Goal: Information Seeking & Learning: Compare options

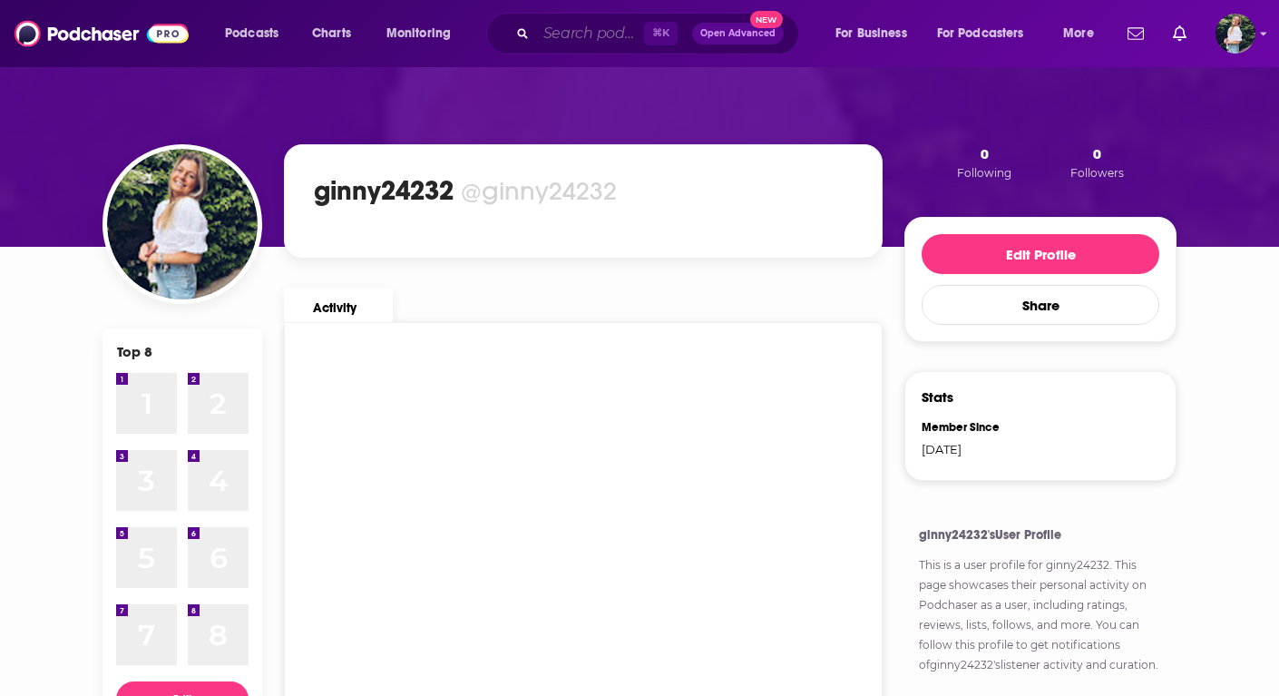
click at [578, 24] on input "Search podcasts, credits, & more..." at bounding box center [590, 33] width 108 height 29
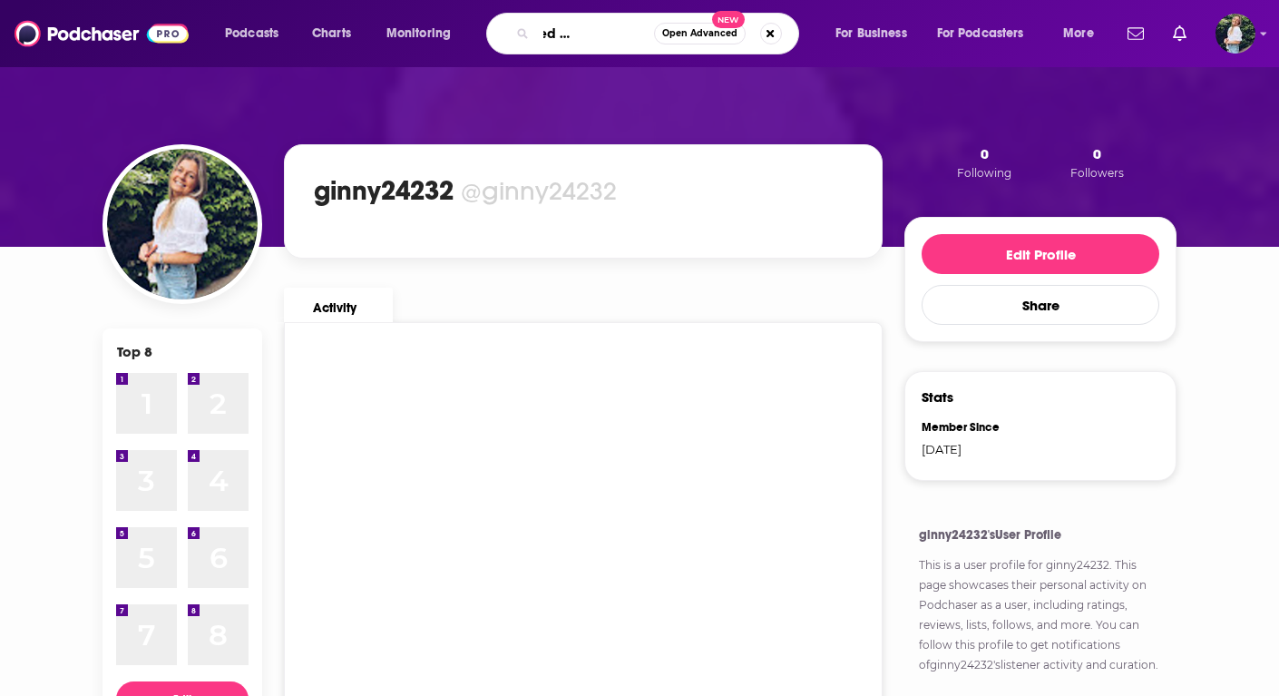
scroll to position [0, 79]
type input "the addicted mind podcast"
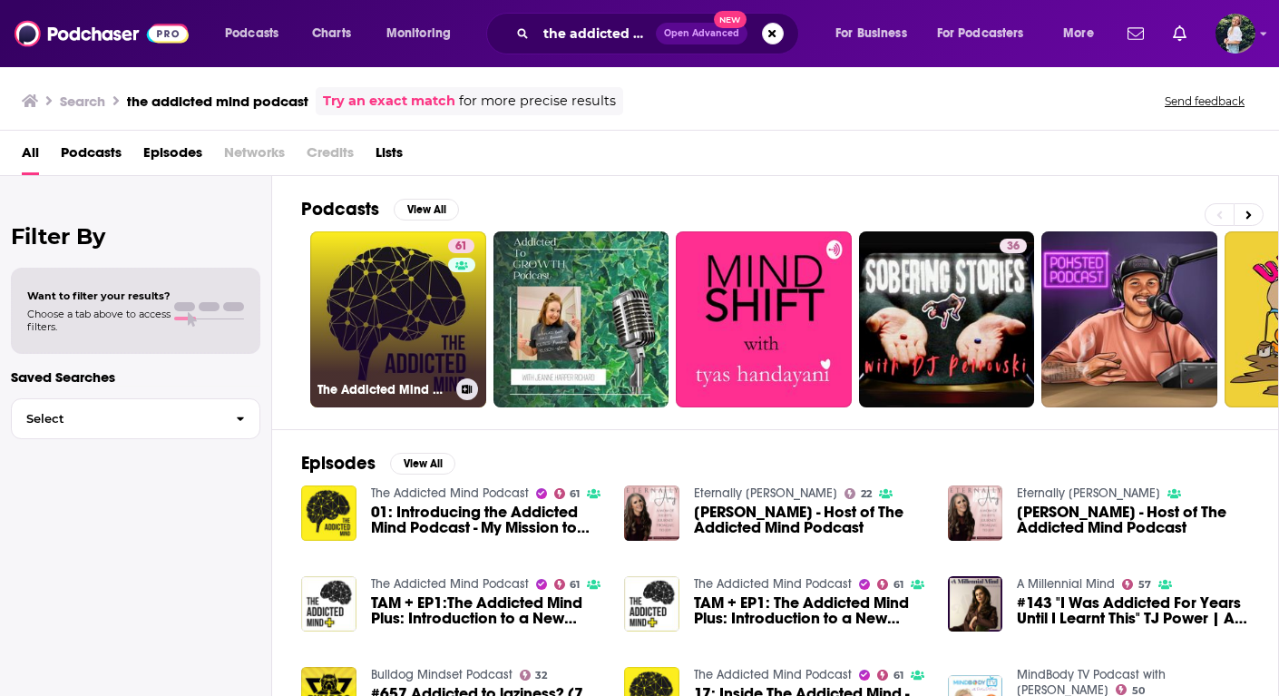
click at [413, 327] on link "61 The Addicted Mind Podcast" at bounding box center [398, 319] width 176 height 176
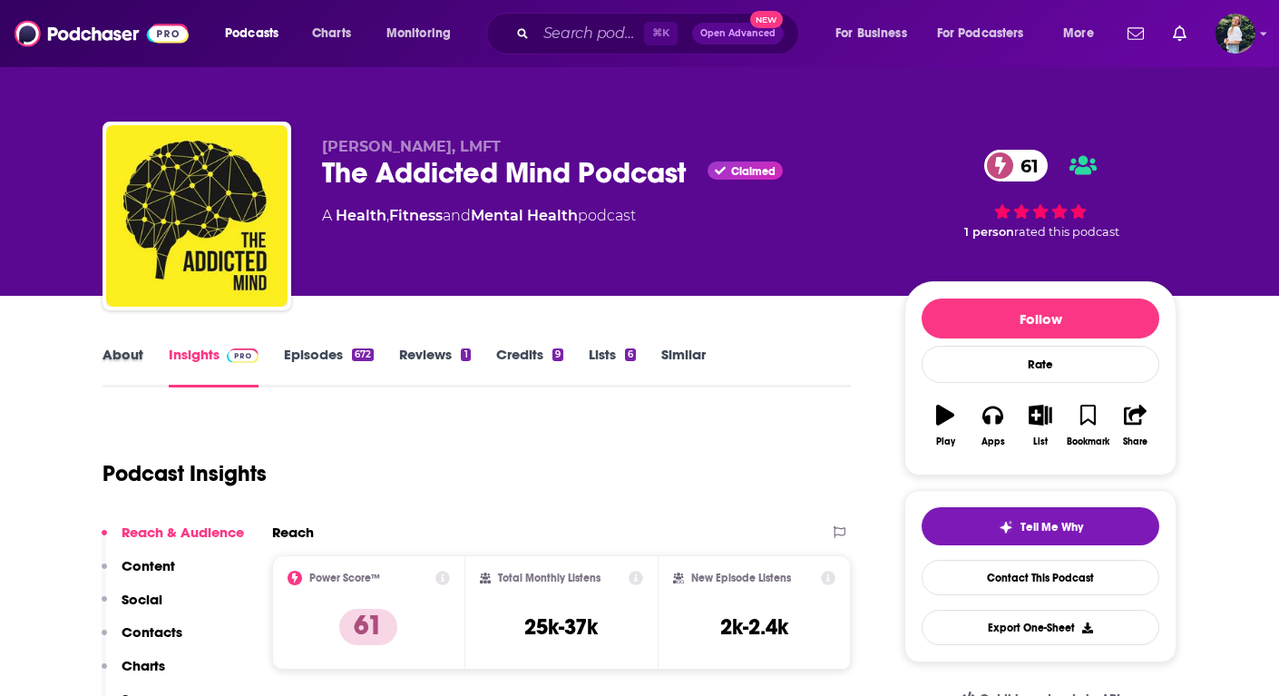
click at [142, 356] on div "About" at bounding box center [136, 367] width 66 height 42
click at [129, 349] on link "About" at bounding box center [123, 367] width 41 height 42
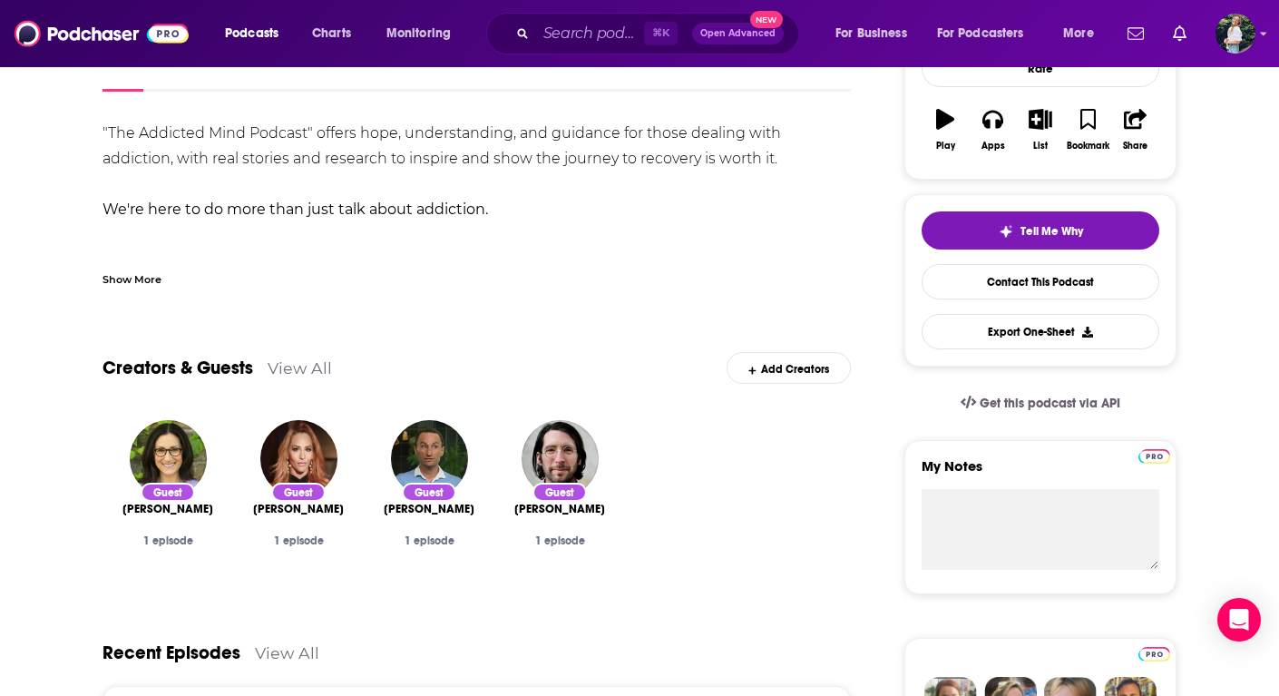
scroll to position [217, 0]
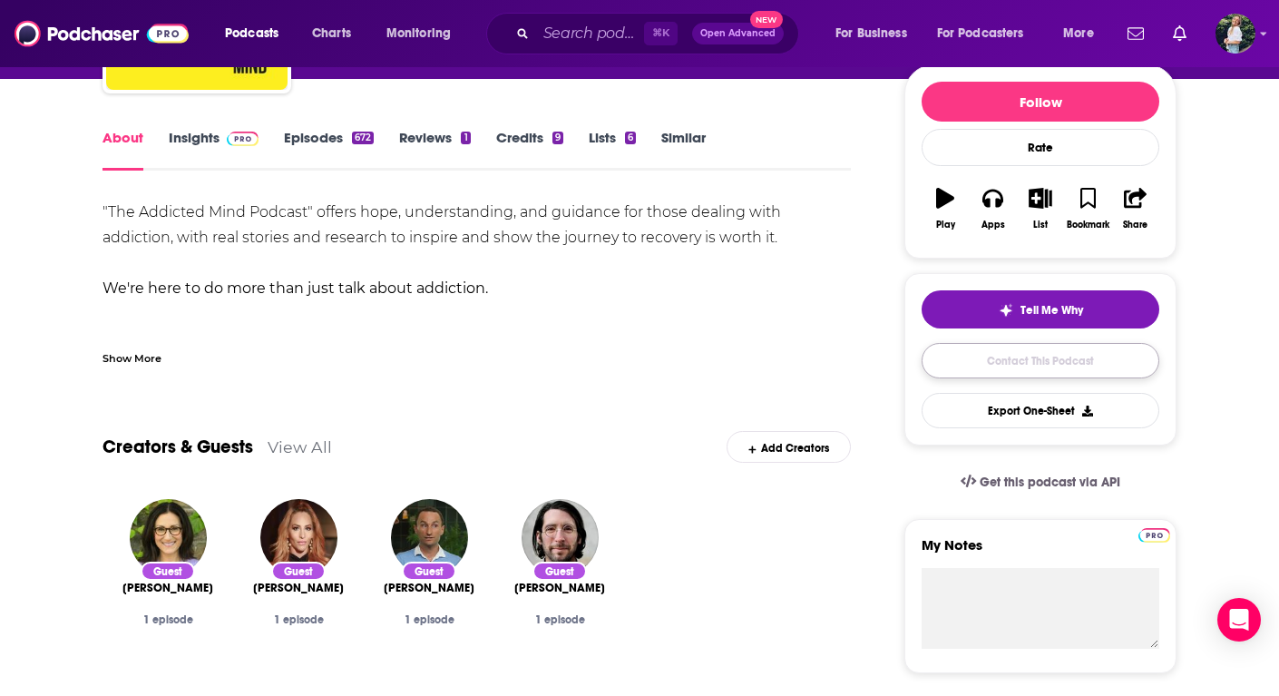
click at [1033, 364] on link "Contact This Podcast" at bounding box center [1041, 360] width 238 height 35
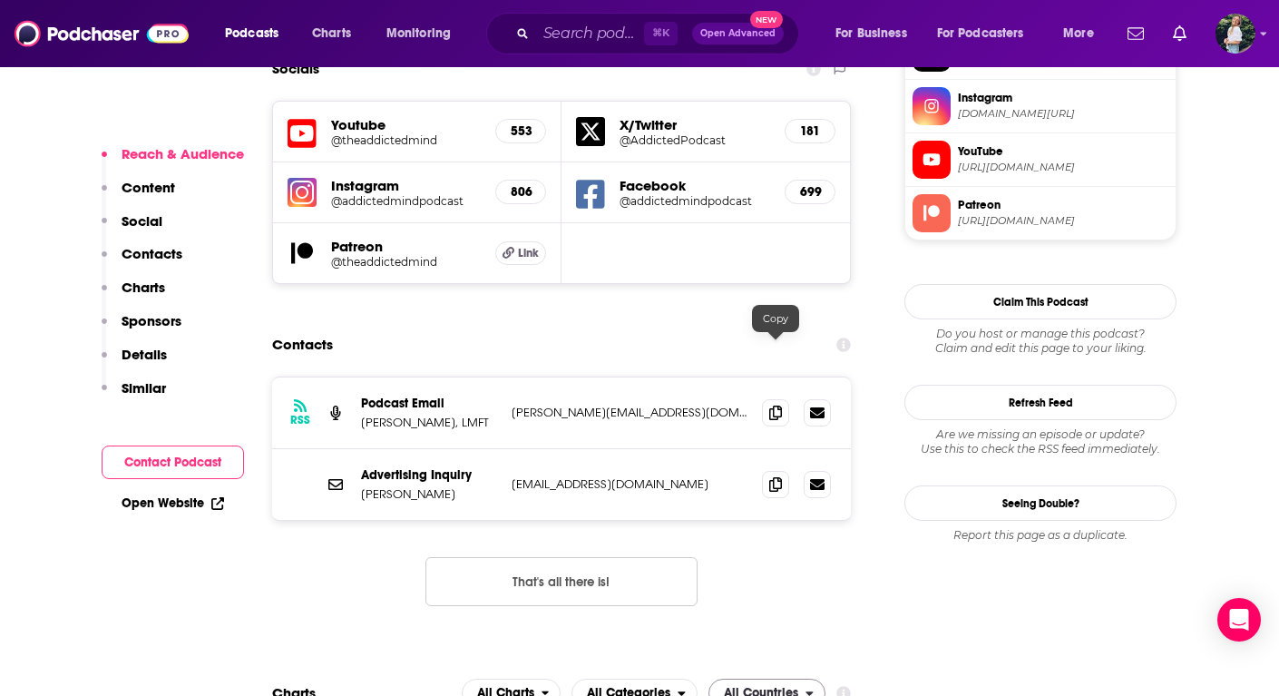
scroll to position [1673, 0]
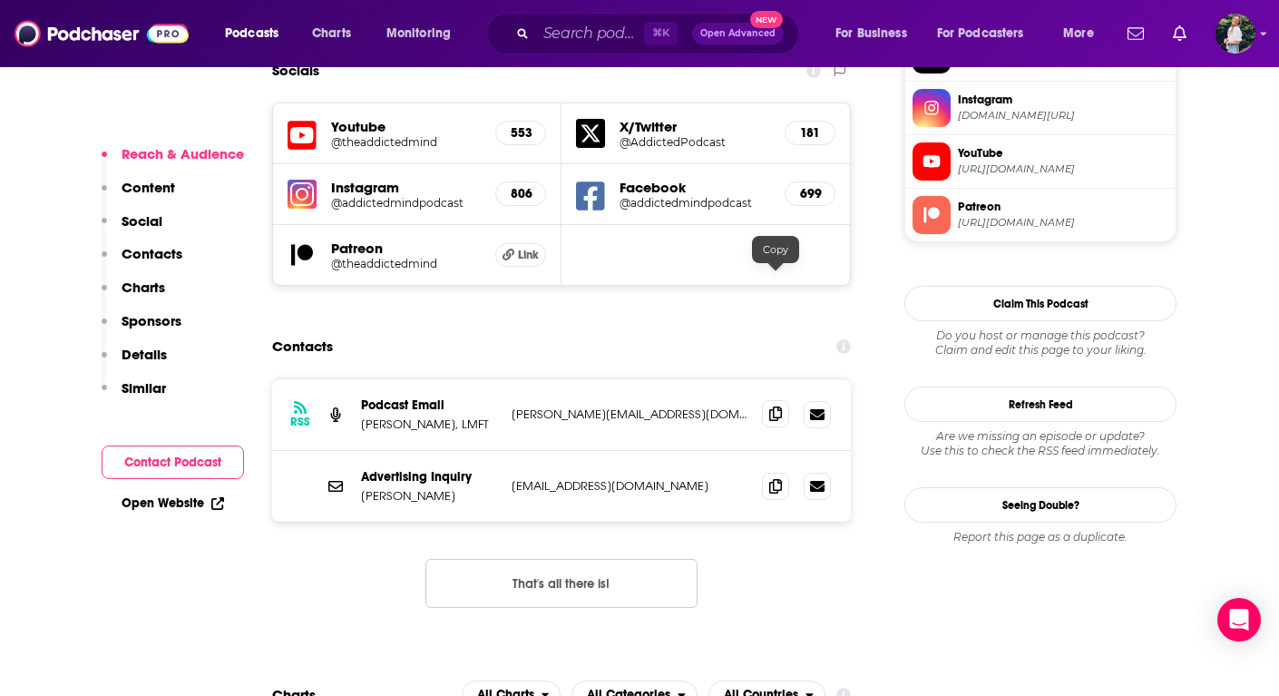
click at [769, 400] on span at bounding box center [775, 413] width 27 height 27
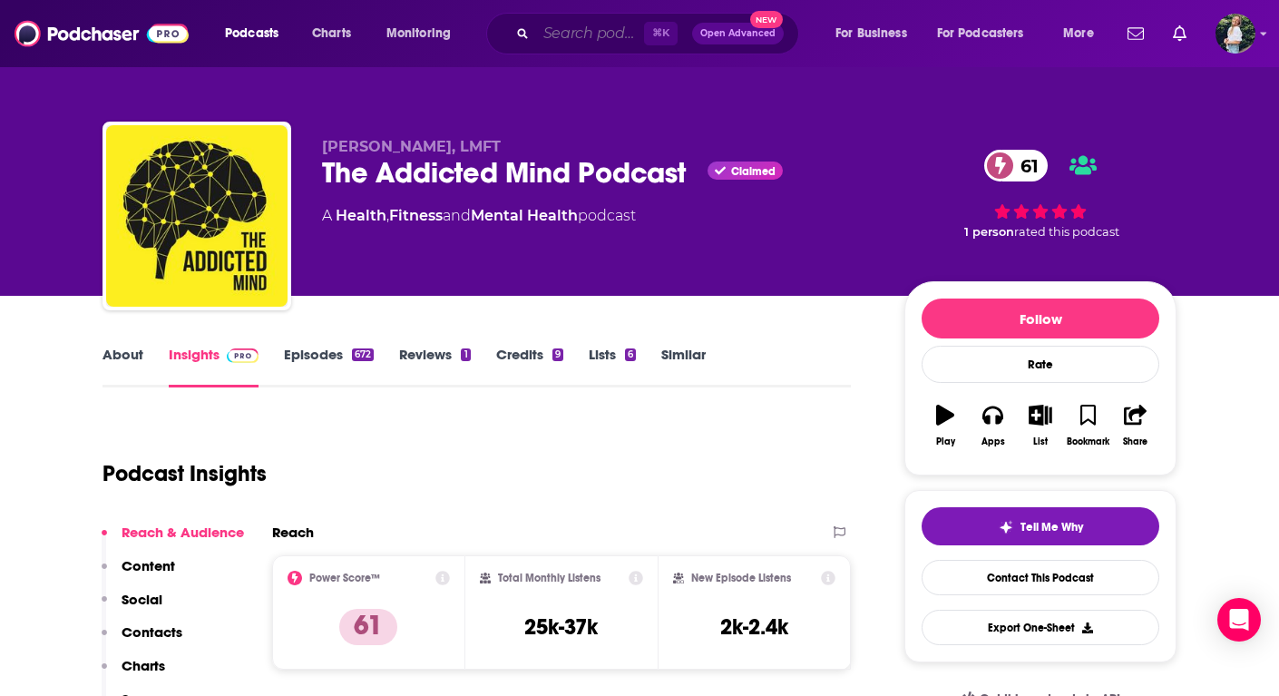
click at [567, 44] on input "Search podcasts, credits, & more..." at bounding box center [590, 33] width 108 height 29
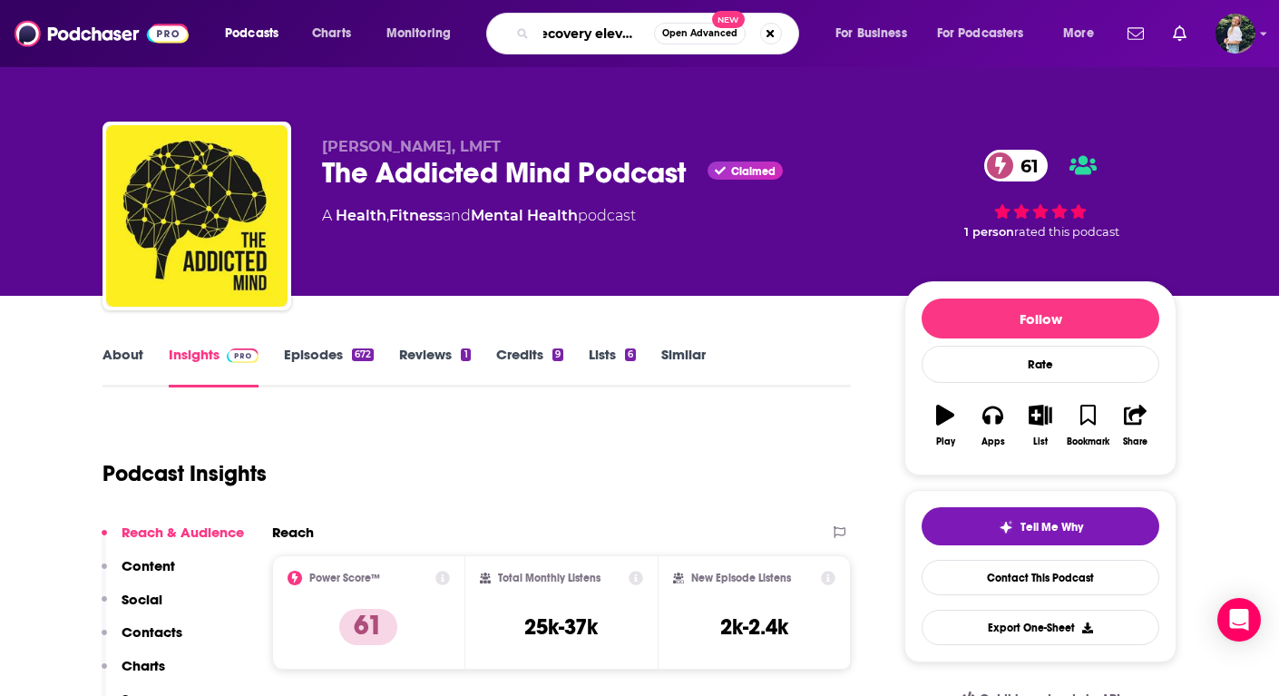
type input "recovery elevator"
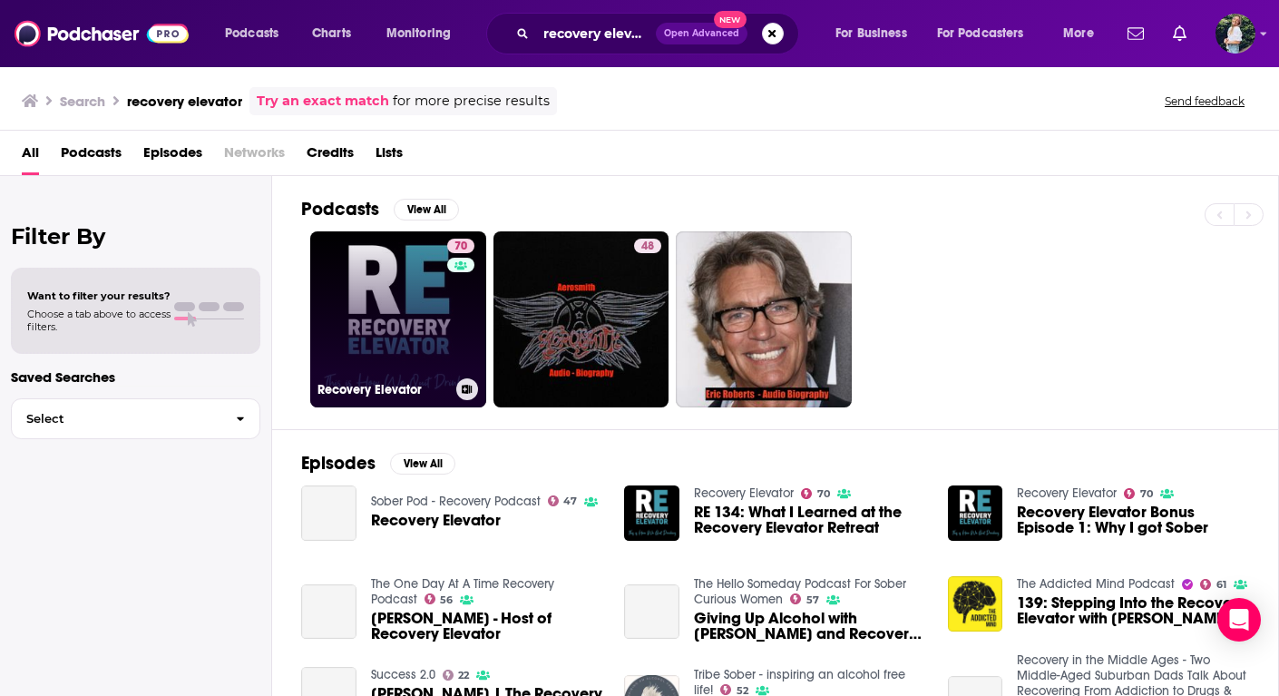
click at [424, 386] on h3 "Recovery Elevator" at bounding box center [384, 389] width 132 height 15
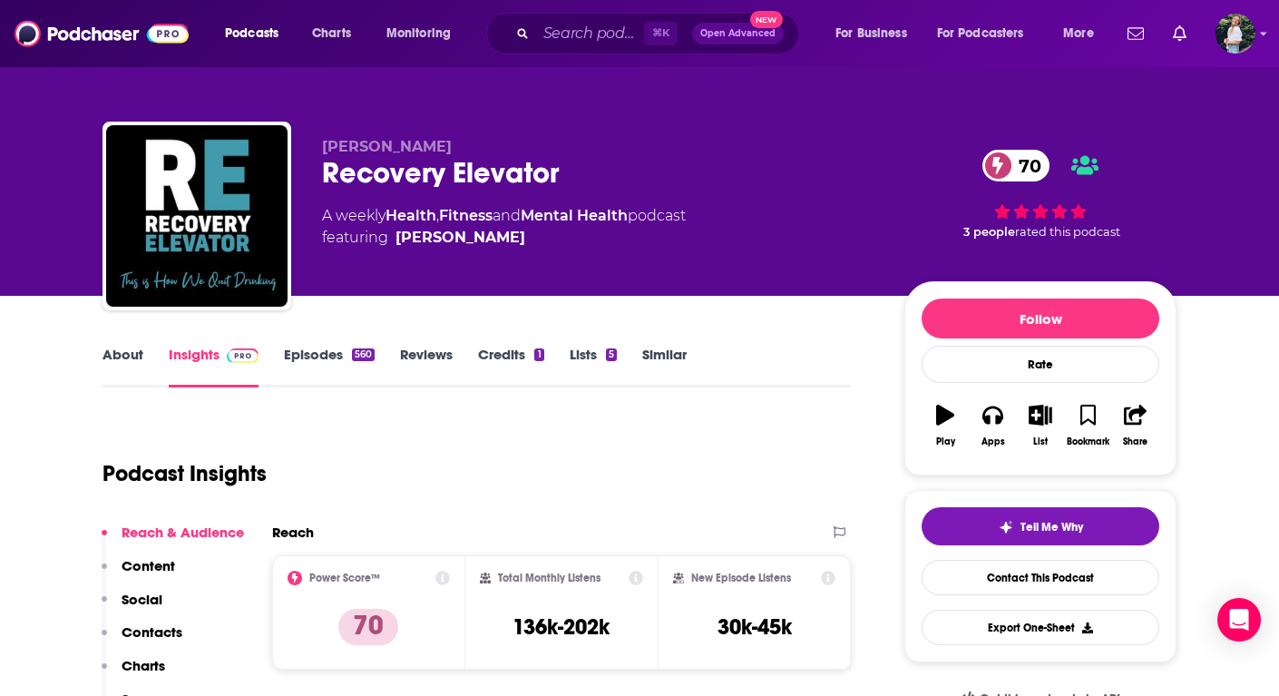
click at [136, 343] on div "About Insights Episodes 560 Reviews Credits 1 Lists 5 Similar" at bounding box center [477, 365] width 749 height 44
click at [130, 348] on link "About" at bounding box center [123, 367] width 41 height 42
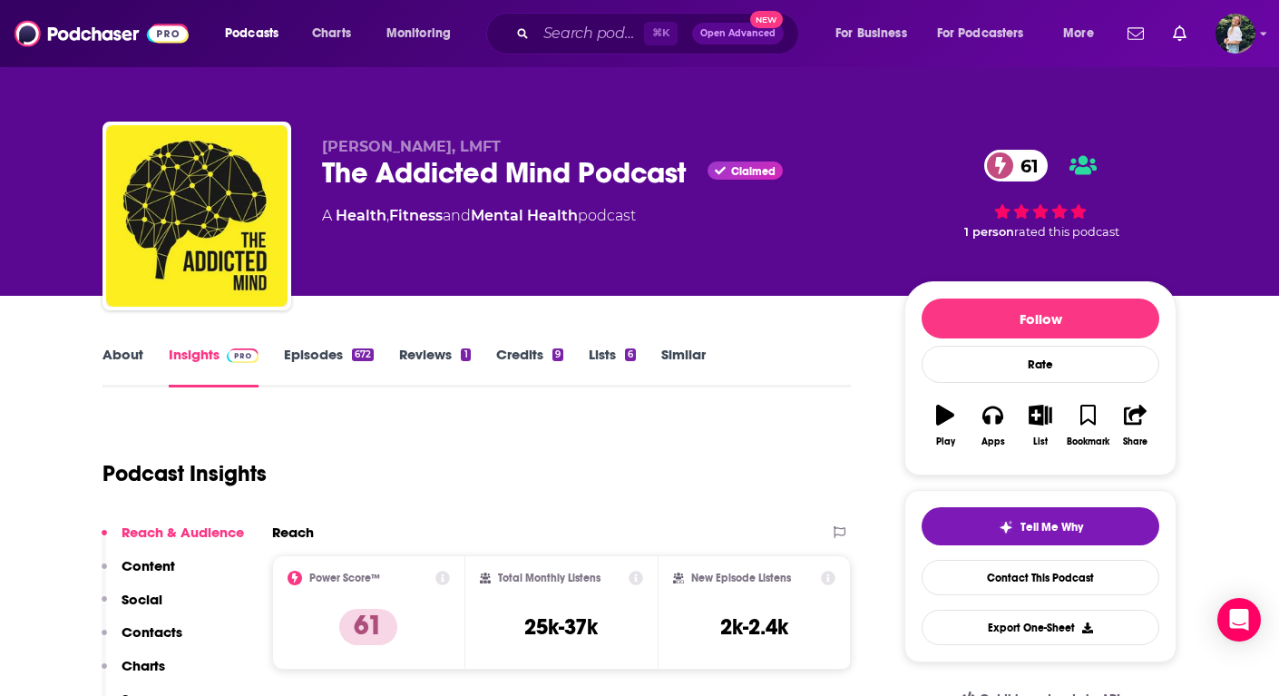
click at [687, 348] on link "Similar" at bounding box center [683, 367] width 44 height 42
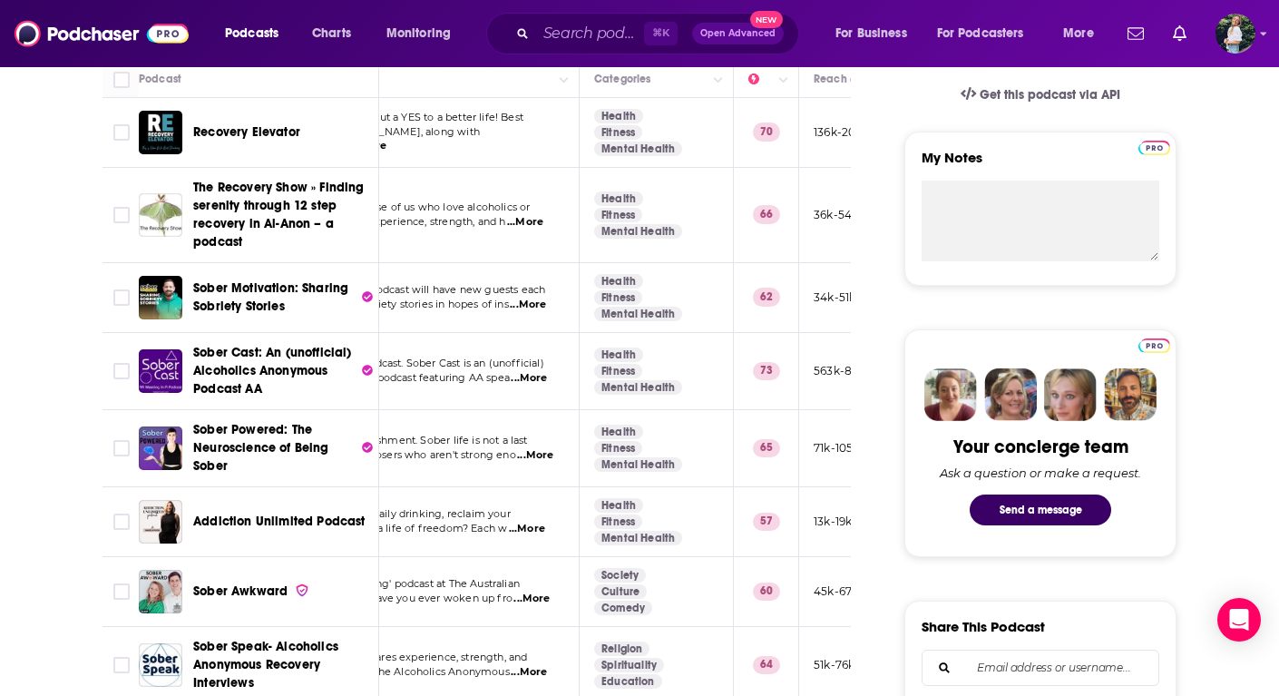
scroll to position [0, 267]
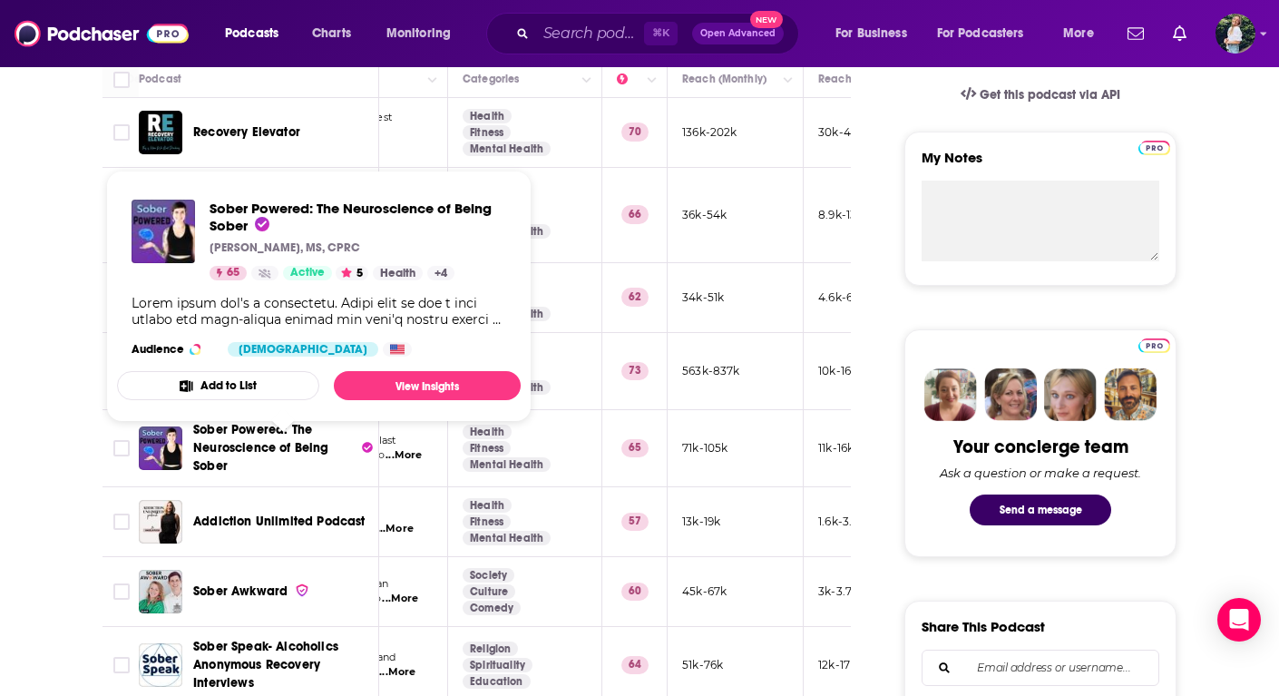
click at [240, 447] on span "Sober Powered: The Neuroscience of Being Sober" at bounding box center [261, 448] width 136 height 52
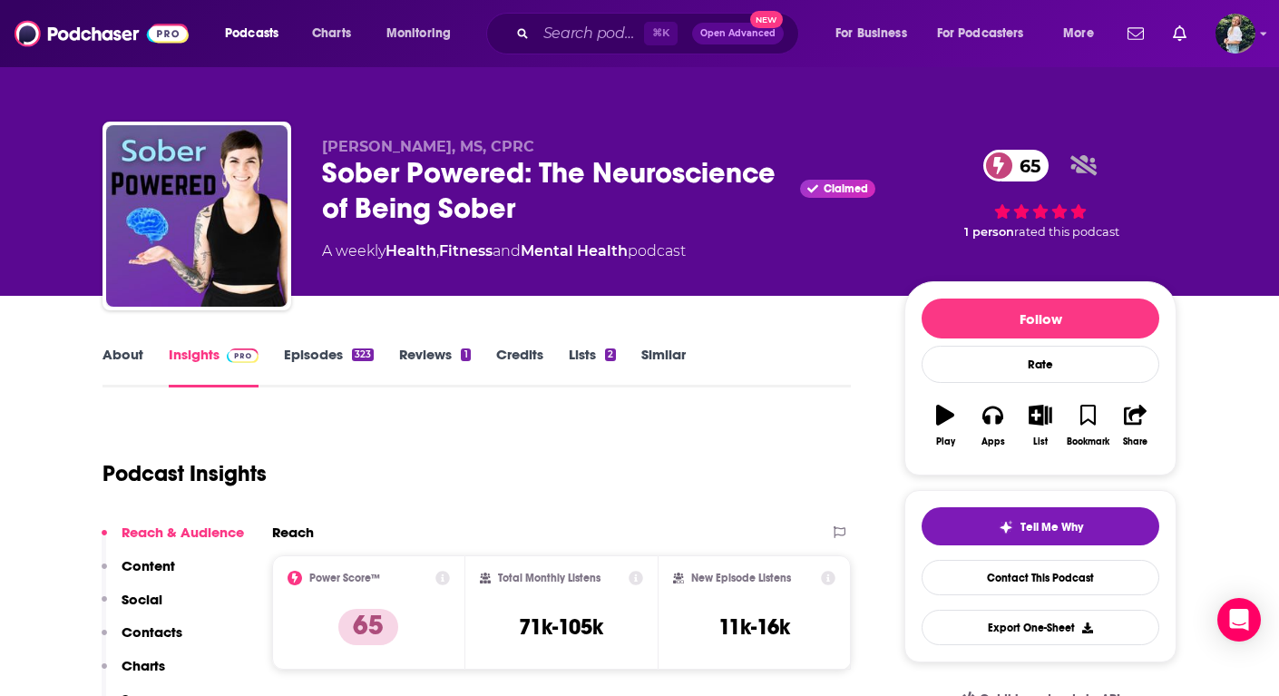
click at [125, 348] on link "About" at bounding box center [123, 367] width 41 height 42
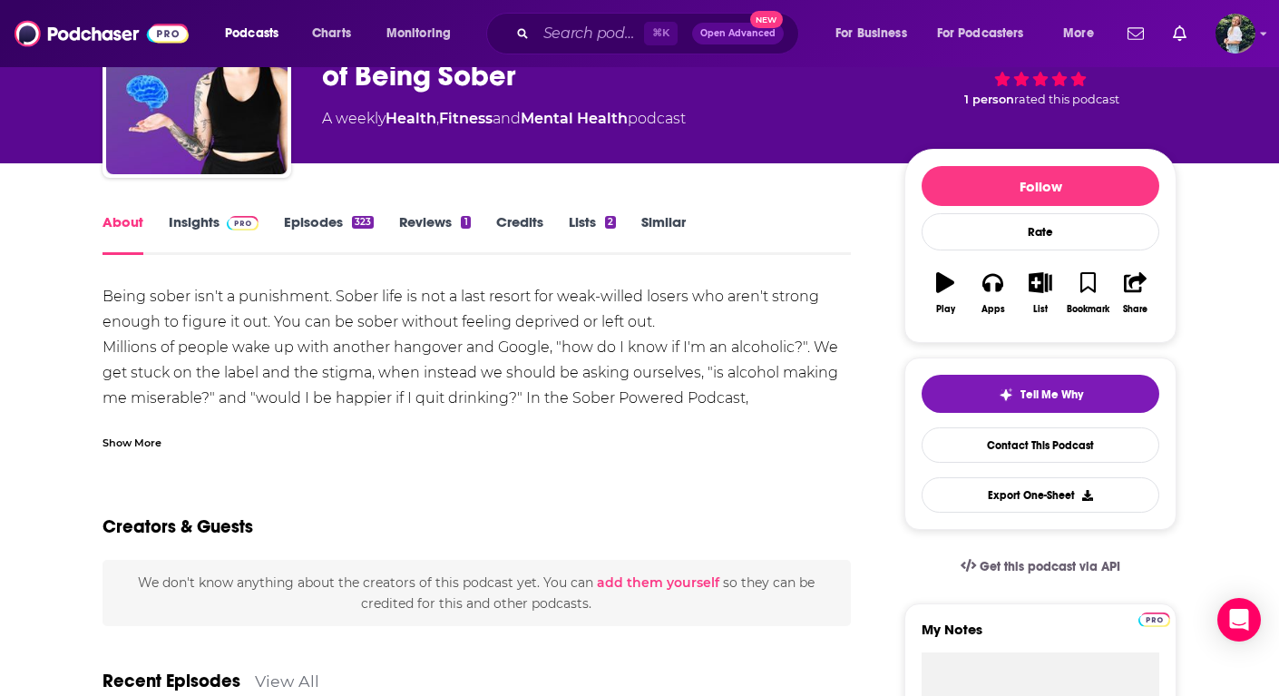
scroll to position [134, 0]
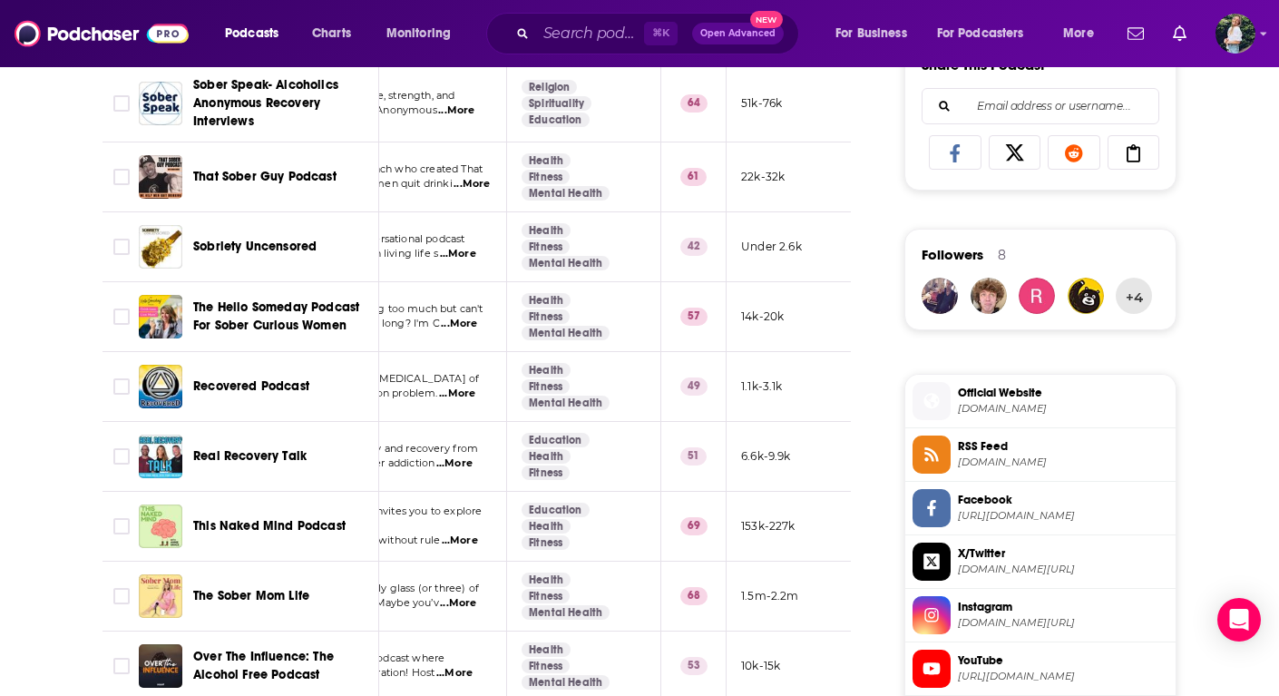
scroll to position [1168, 0]
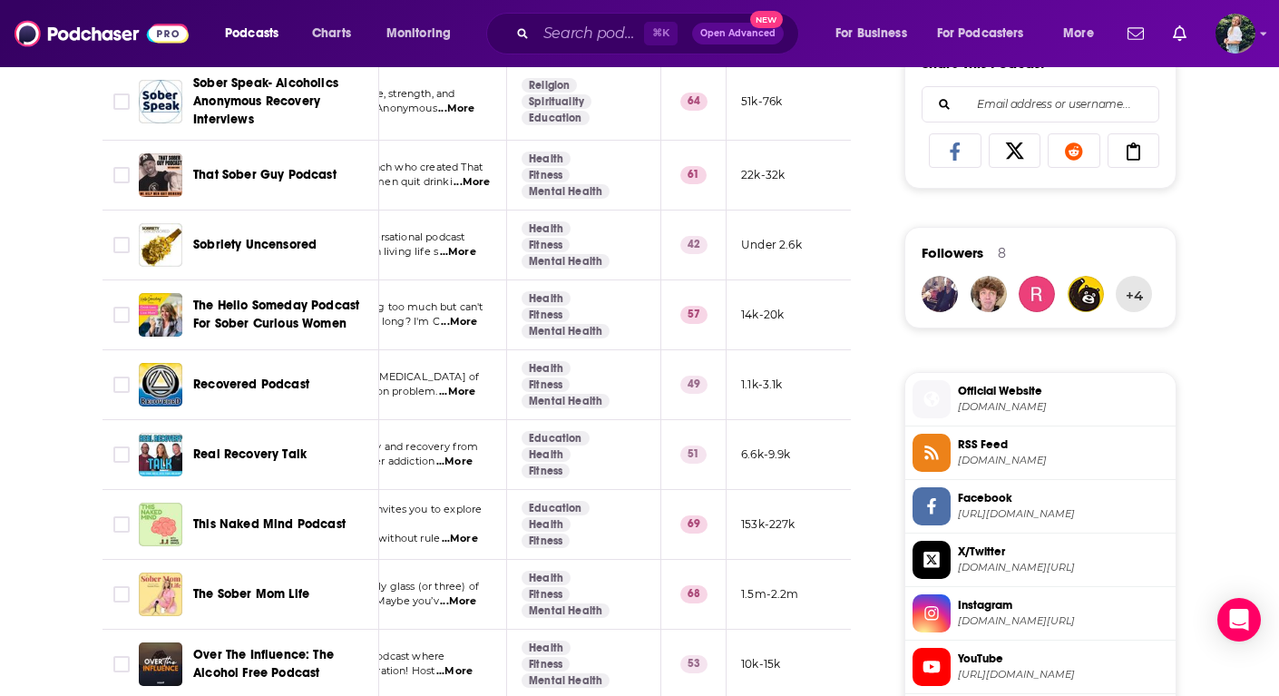
click at [229, 449] on span "Real Recovery Talk" at bounding box center [249, 453] width 113 height 15
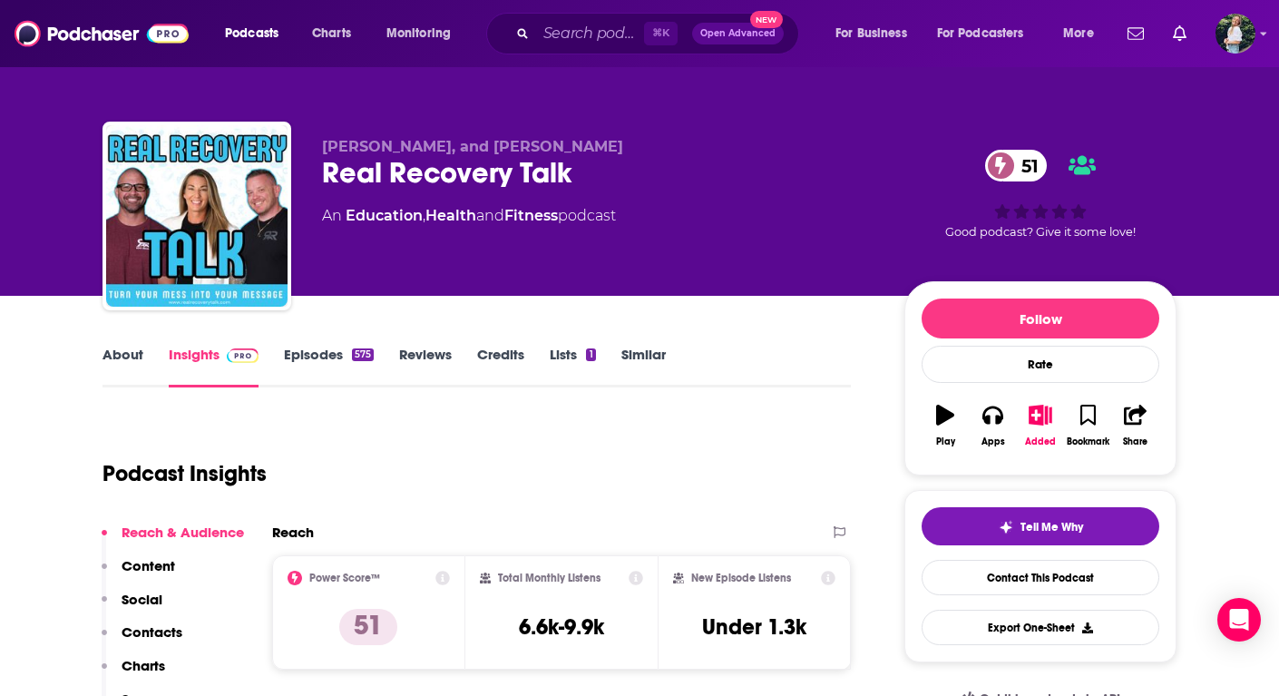
click at [115, 357] on link "About" at bounding box center [123, 367] width 41 height 42
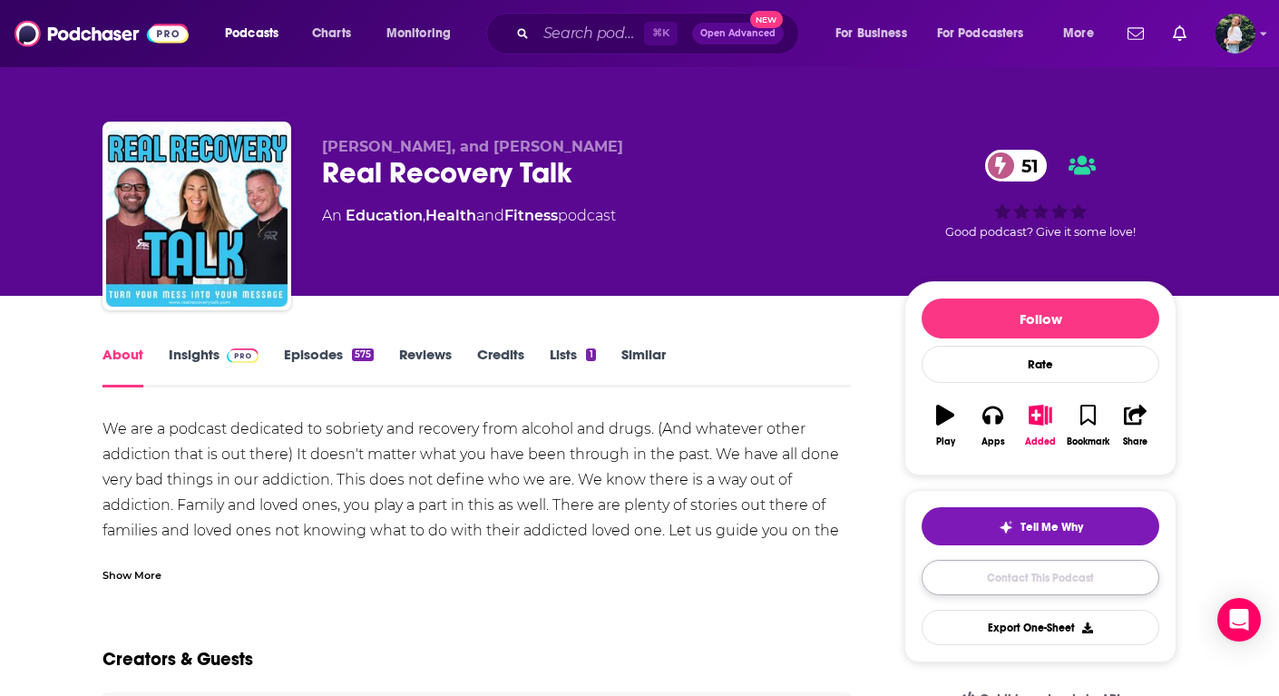
click at [984, 578] on link "Contact This Podcast" at bounding box center [1041, 577] width 238 height 35
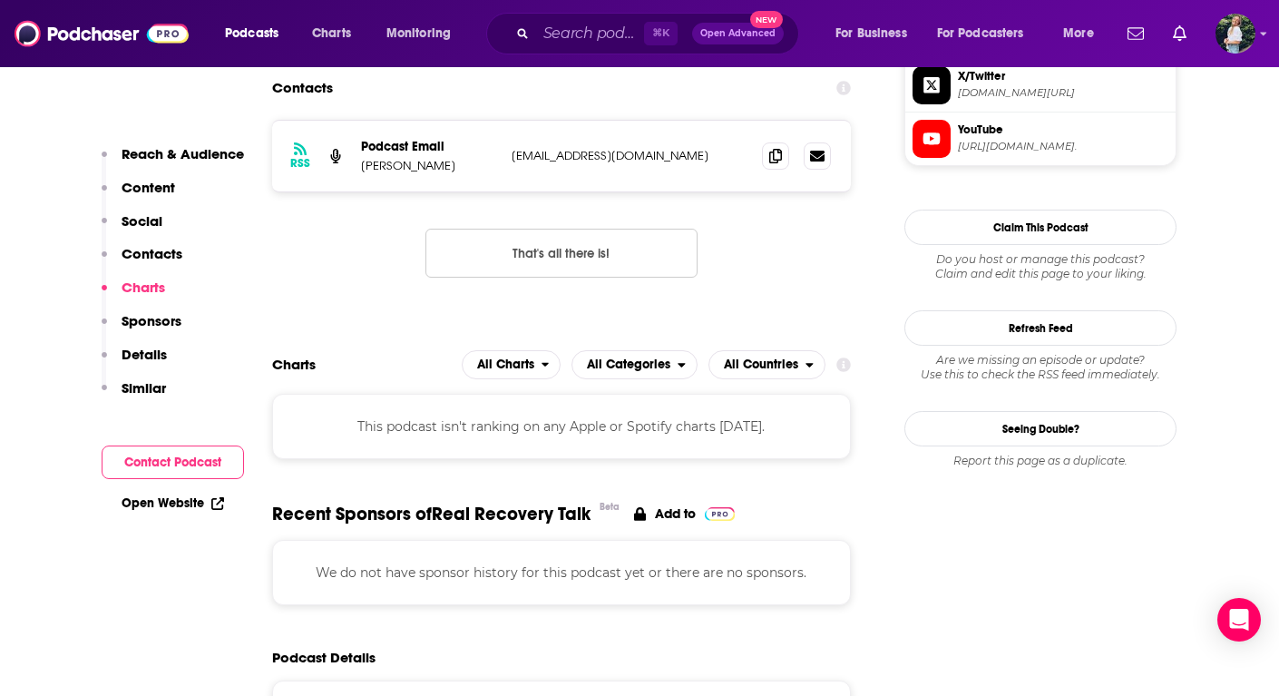
scroll to position [1713, 0]
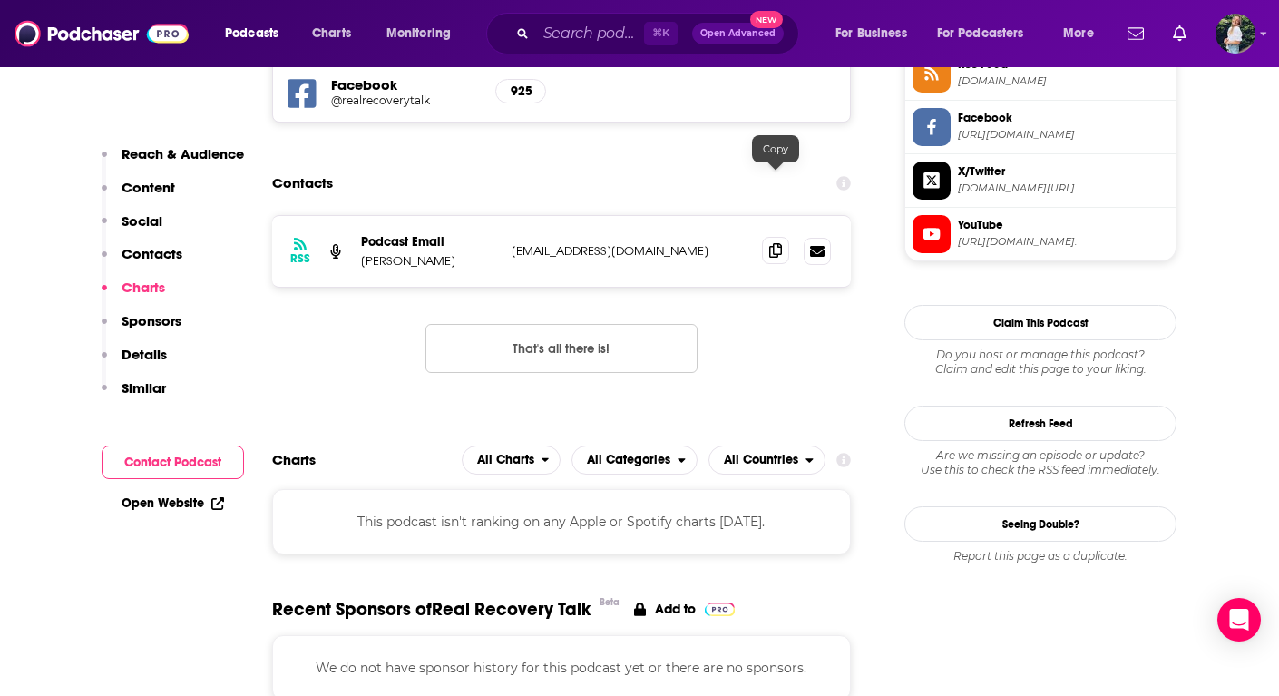
click at [764, 237] on span at bounding box center [775, 250] width 27 height 27
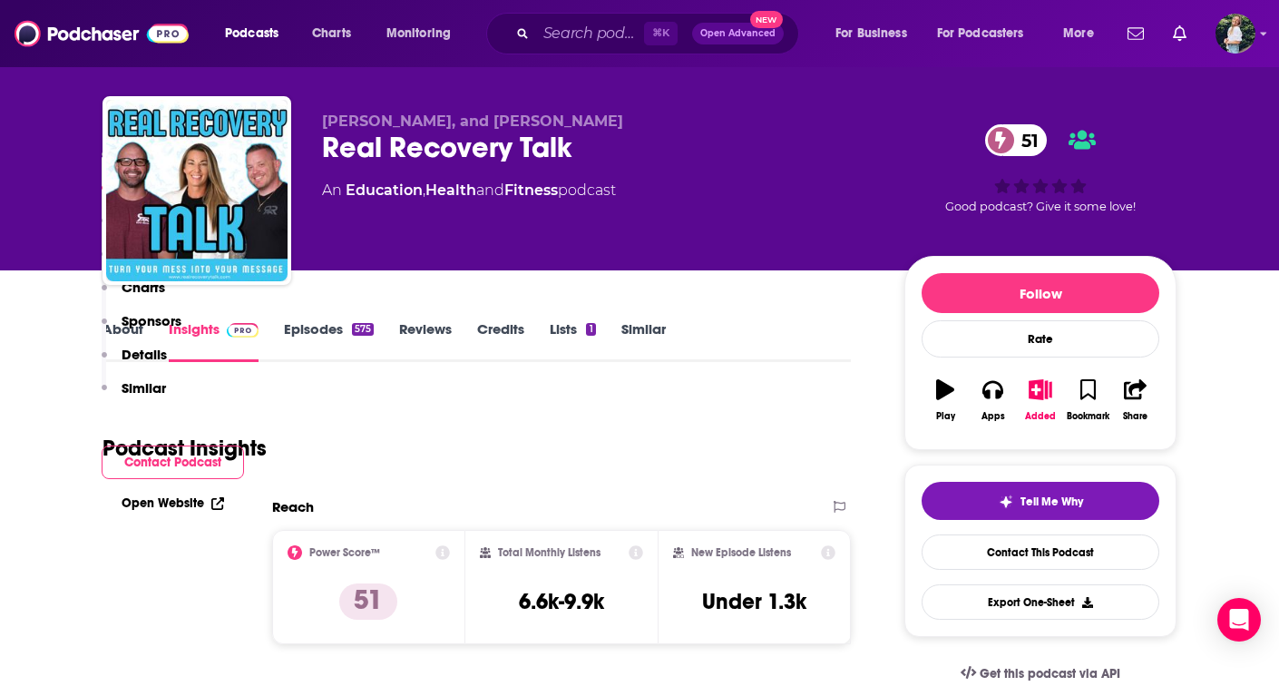
scroll to position [0, 0]
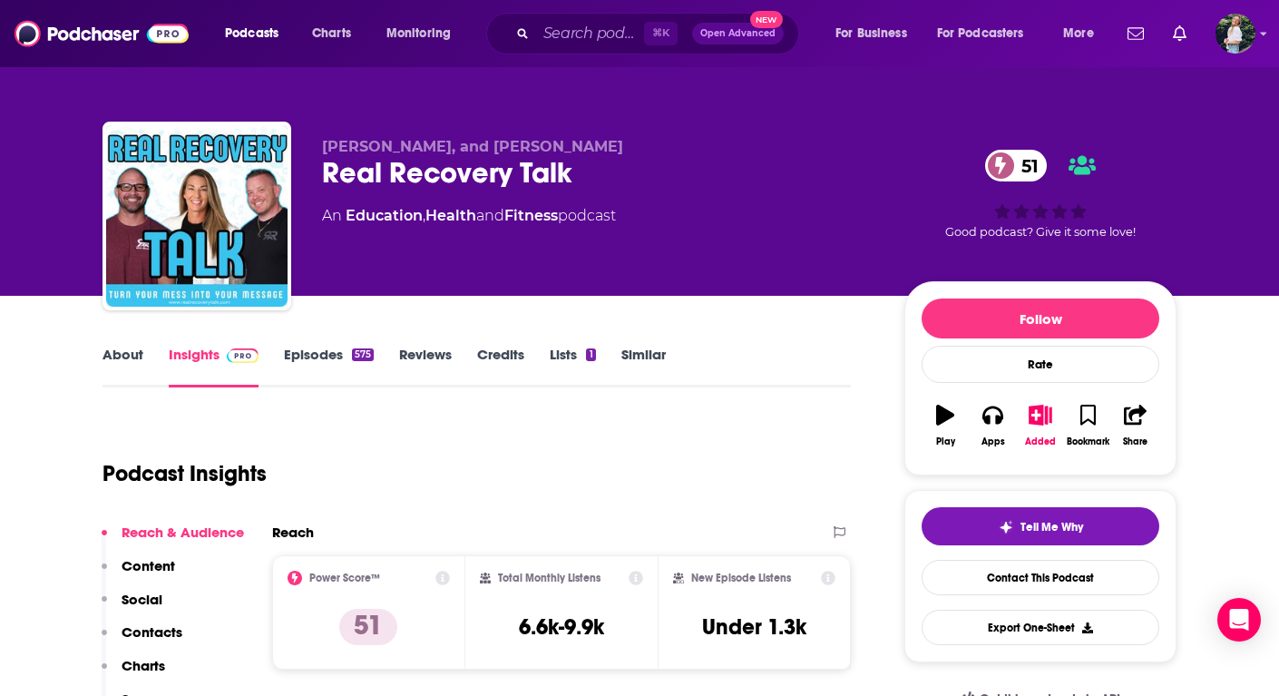
click at [628, 360] on link "Similar" at bounding box center [644, 367] width 44 height 42
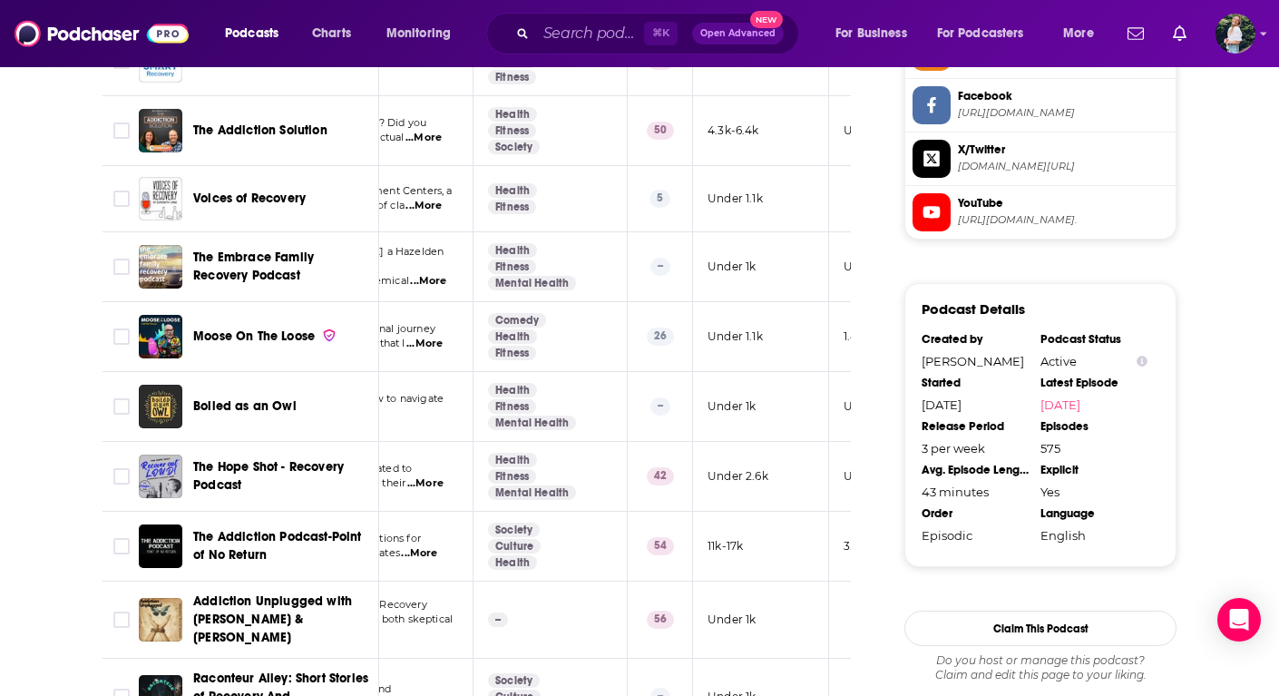
scroll to position [0, 246]
click at [227, 537] on span "The Addiction Podcast-Point of No Return" at bounding box center [277, 546] width 169 height 34
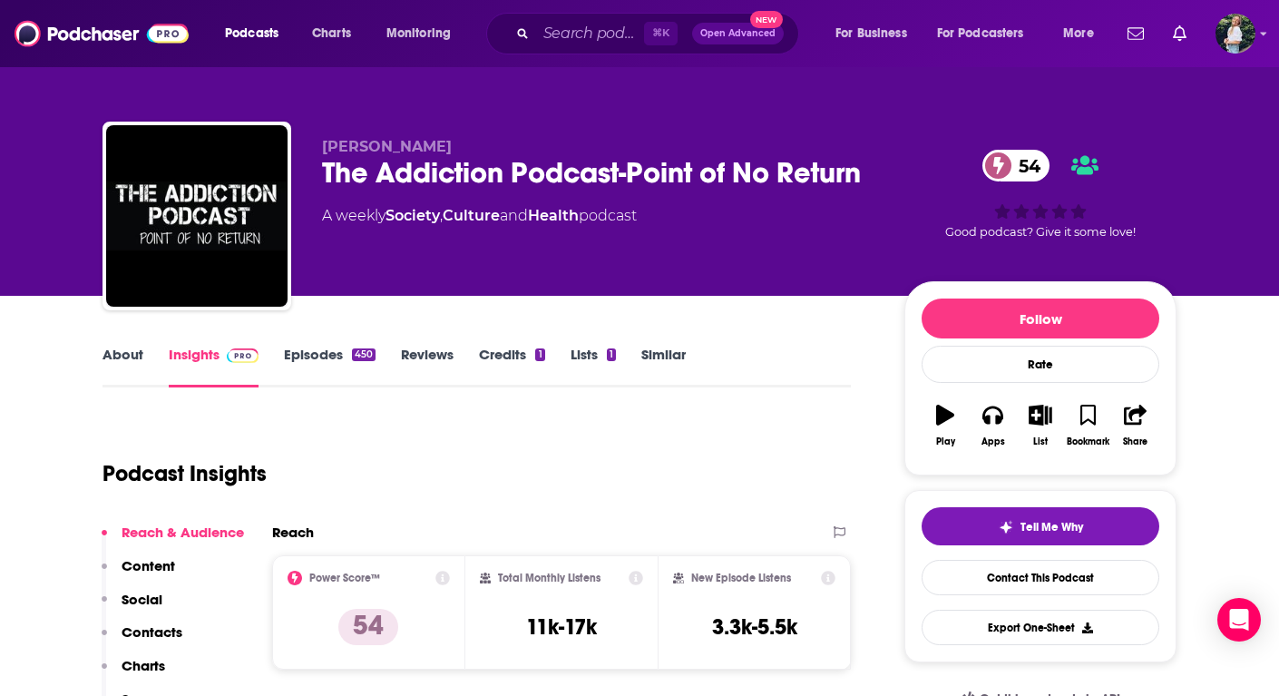
click at [125, 363] on link "About" at bounding box center [123, 367] width 41 height 42
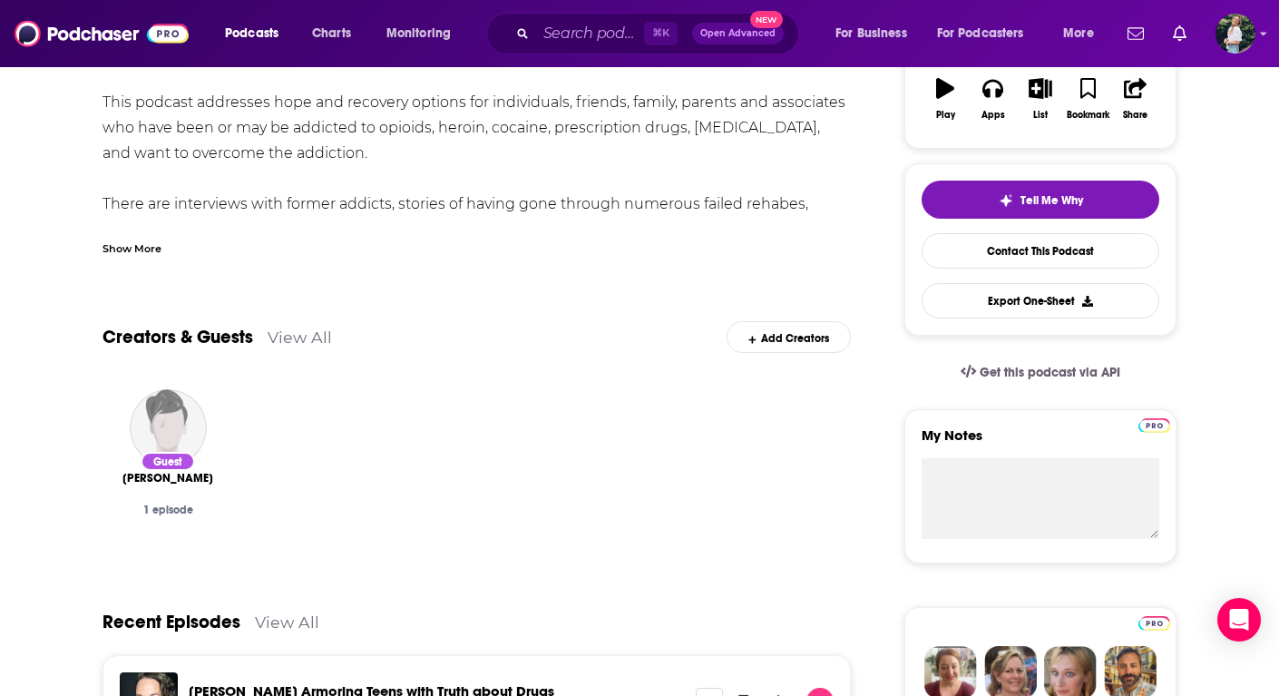
scroll to position [356, 0]
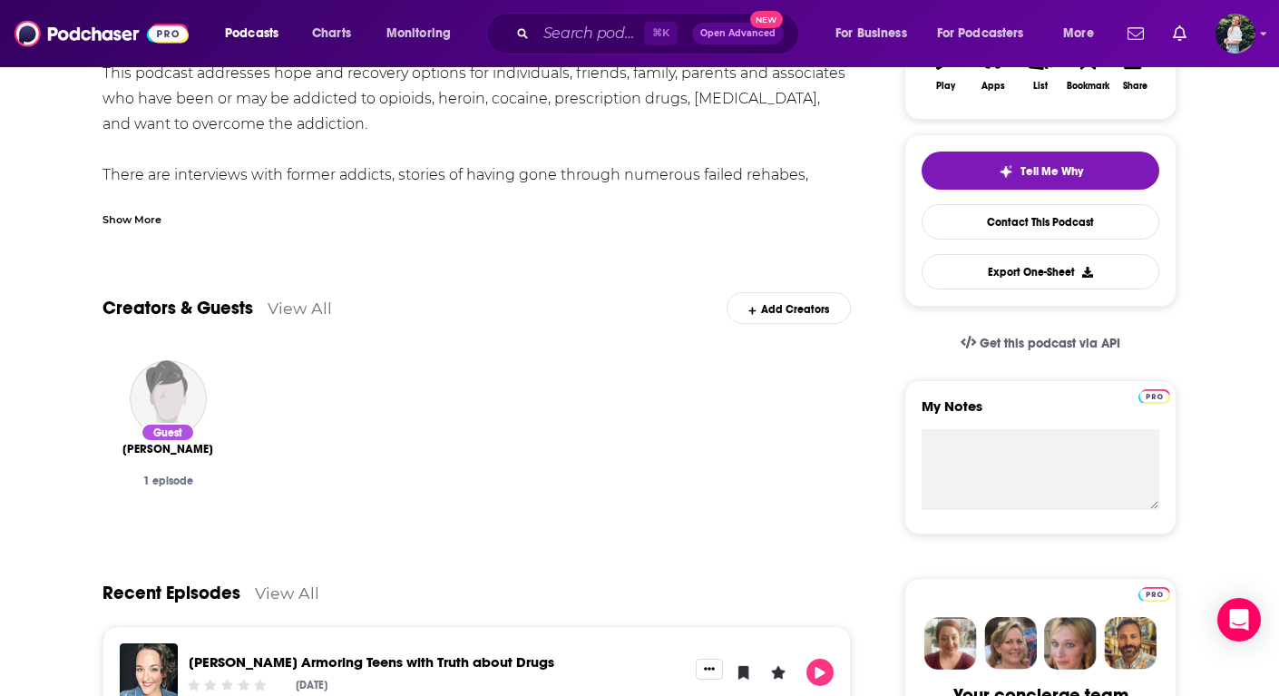
click at [132, 218] on div "Show More" at bounding box center [132, 218] width 59 height 17
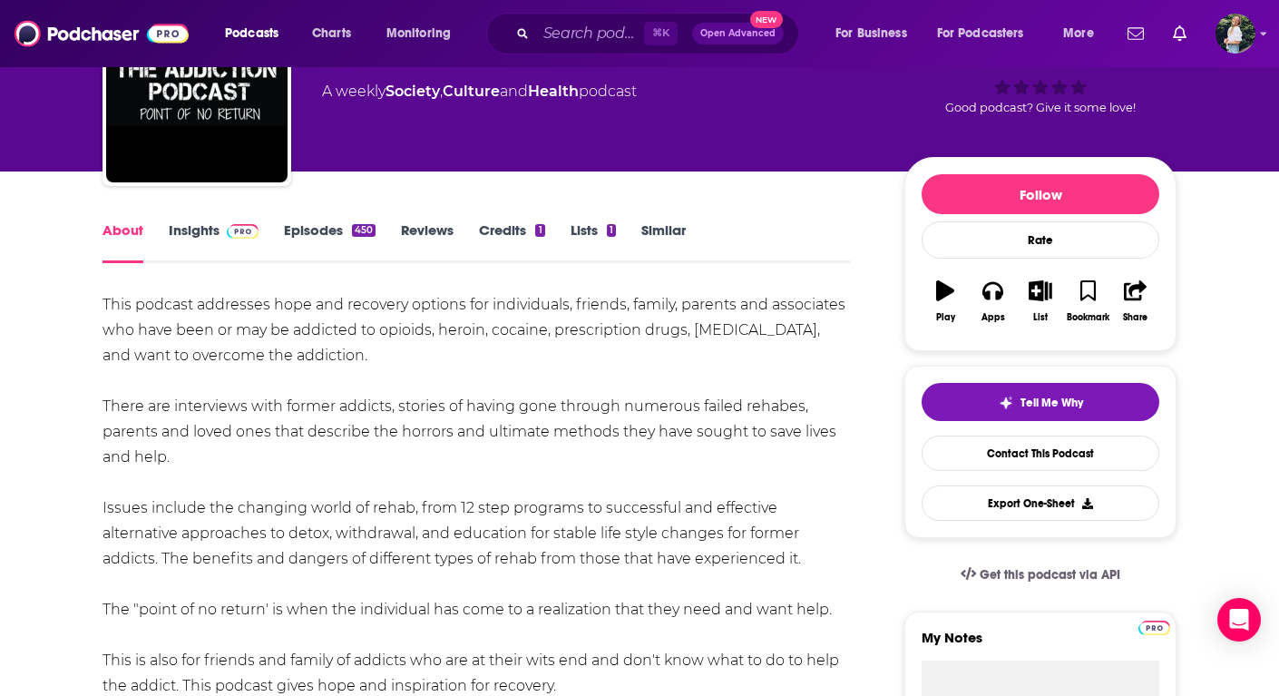
scroll to position [0, 0]
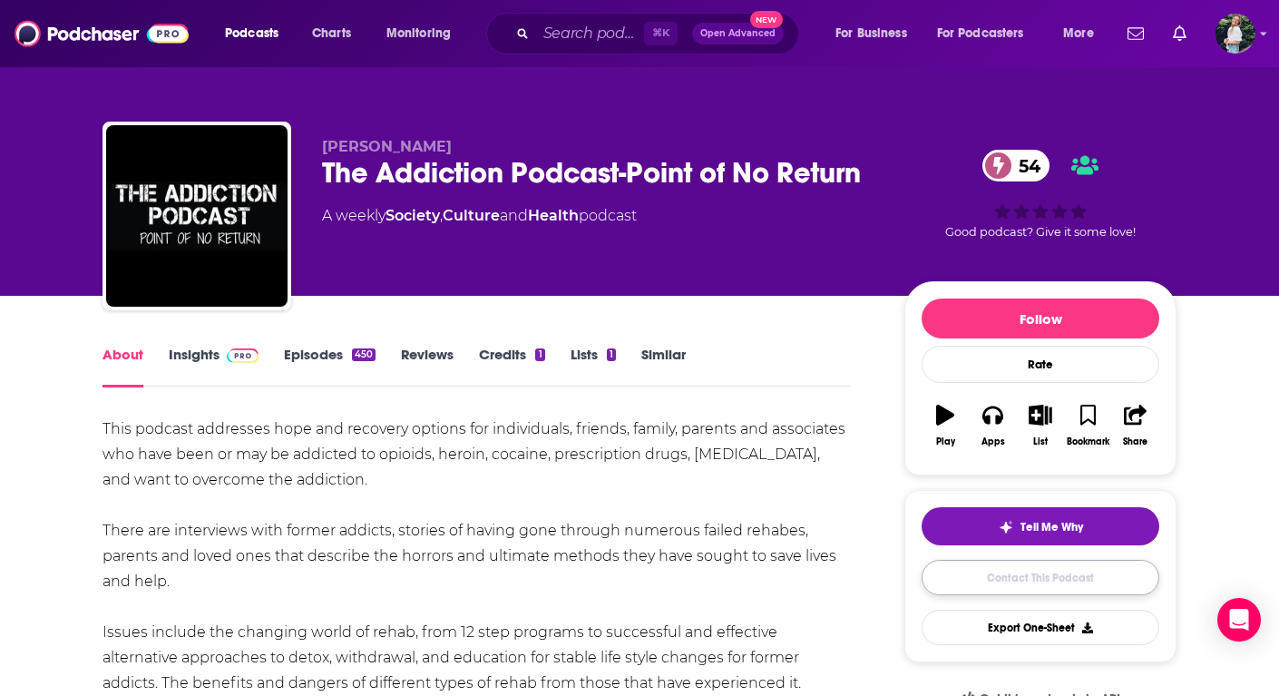
click at [1025, 584] on link "Contact This Podcast" at bounding box center [1041, 577] width 238 height 35
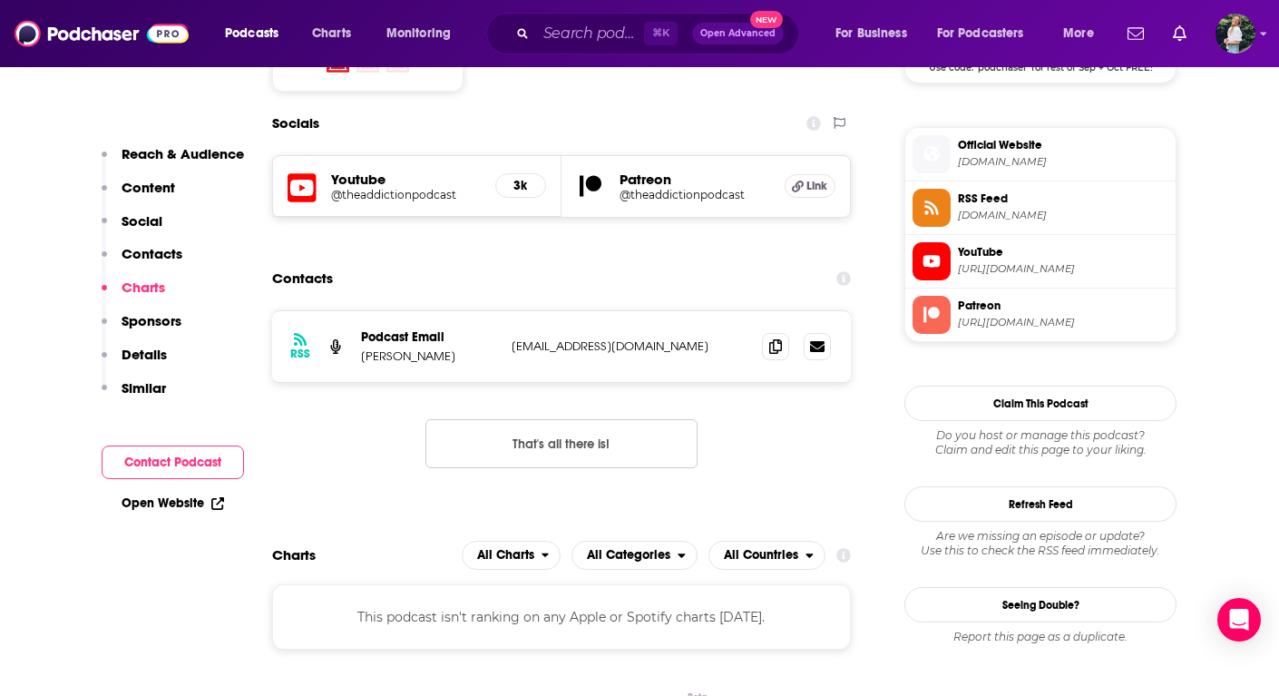
scroll to position [1575, 0]
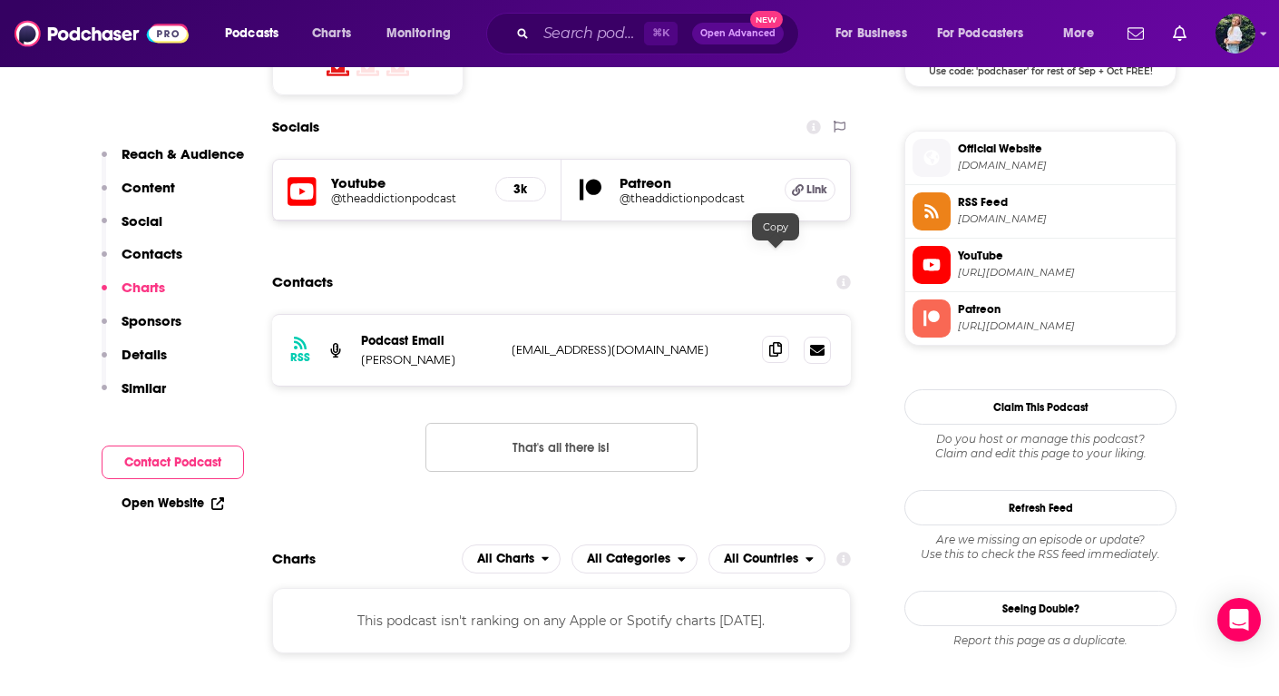
click at [776, 342] on icon at bounding box center [775, 349] width 13 height 15
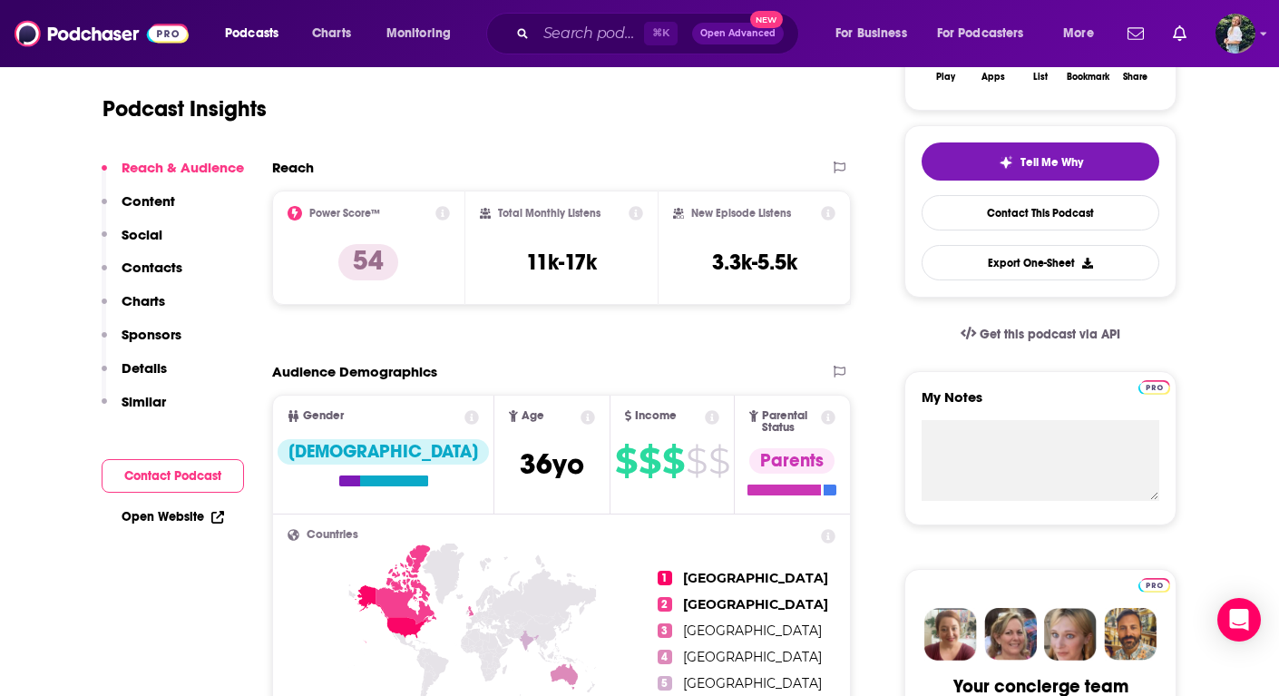
scroll to position [0, 0]
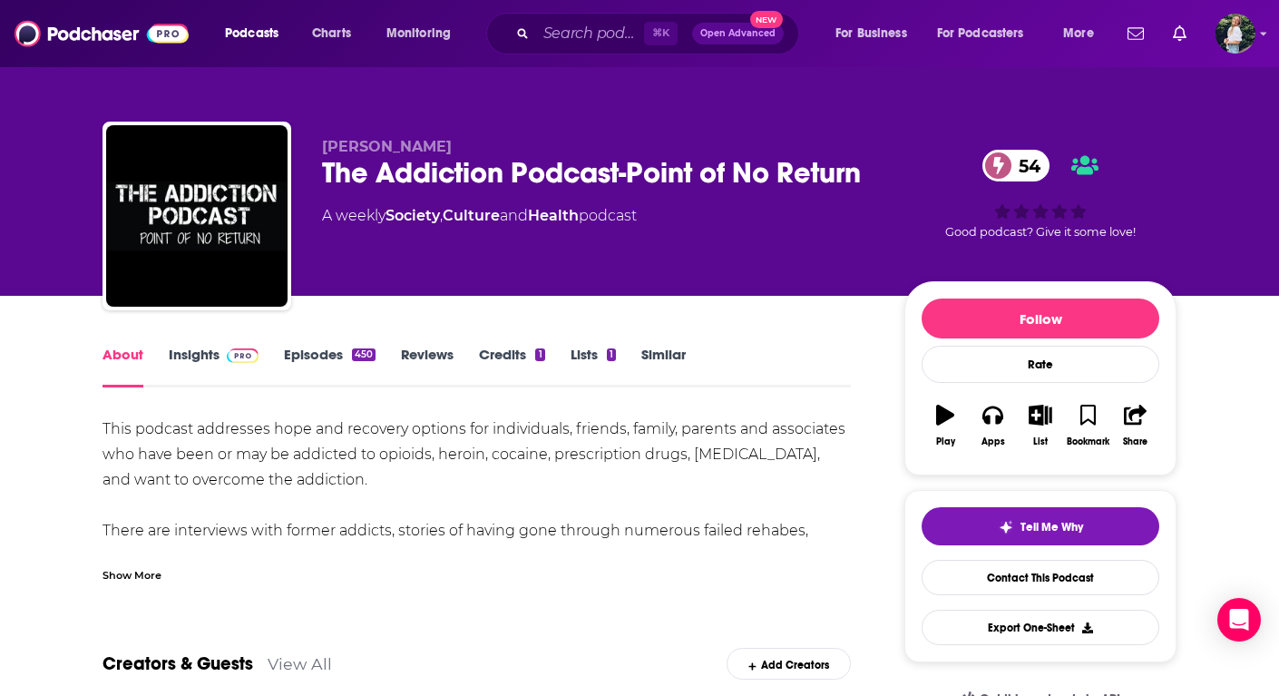
click at [662, 350] on link "Similar" at bounding box center [663, 367] width 44 height 42
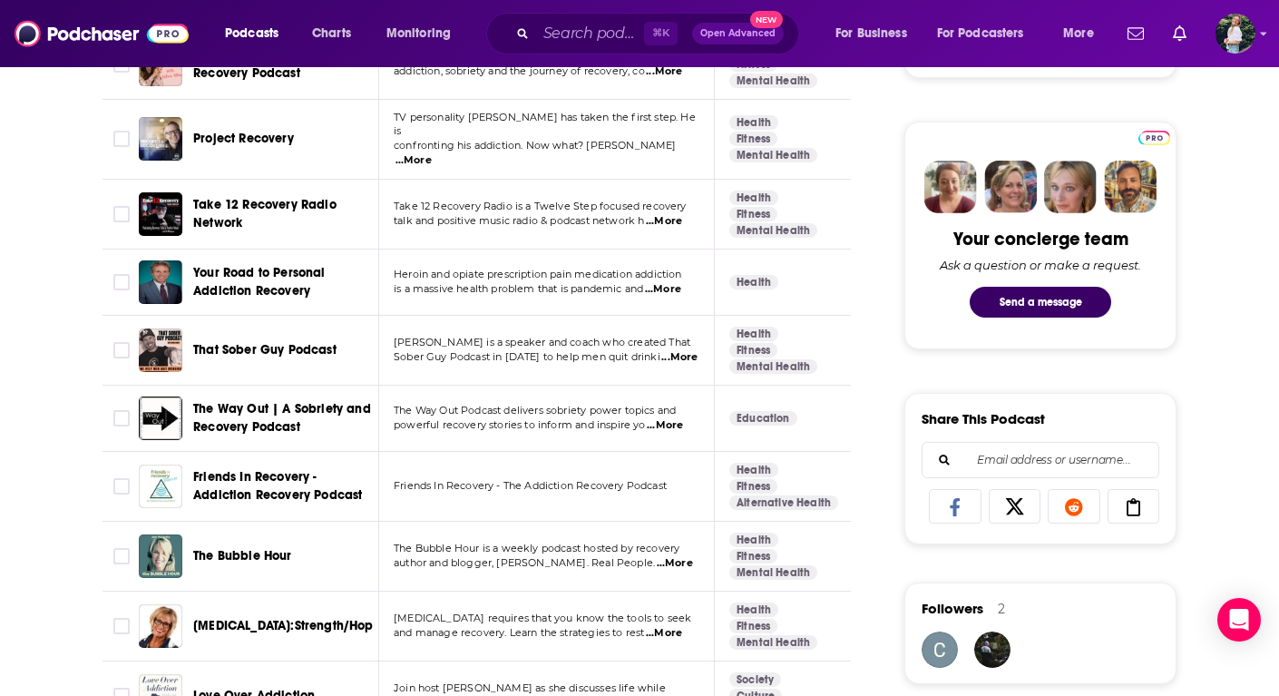
click at [675, 419] on span "...More" at bounding box center [665, 425] width 36 height 15
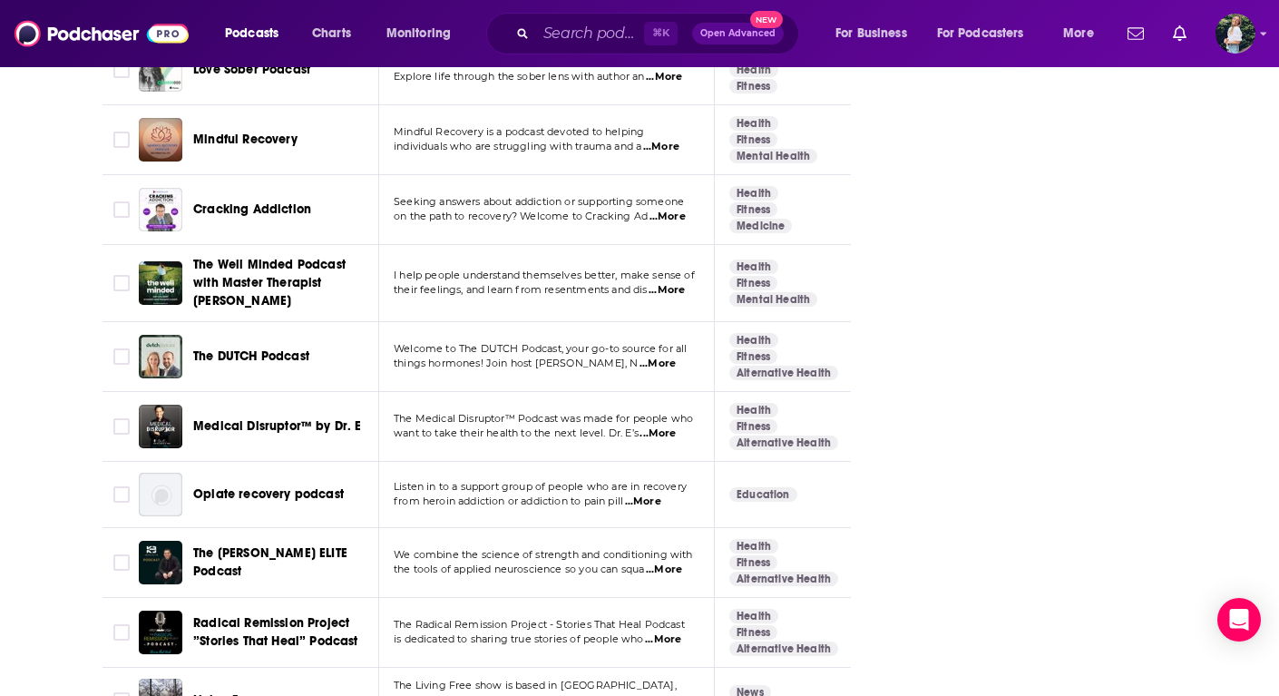
click at [667, 210] on span "...More" at bounding box center [668, 217] width 36 height 15
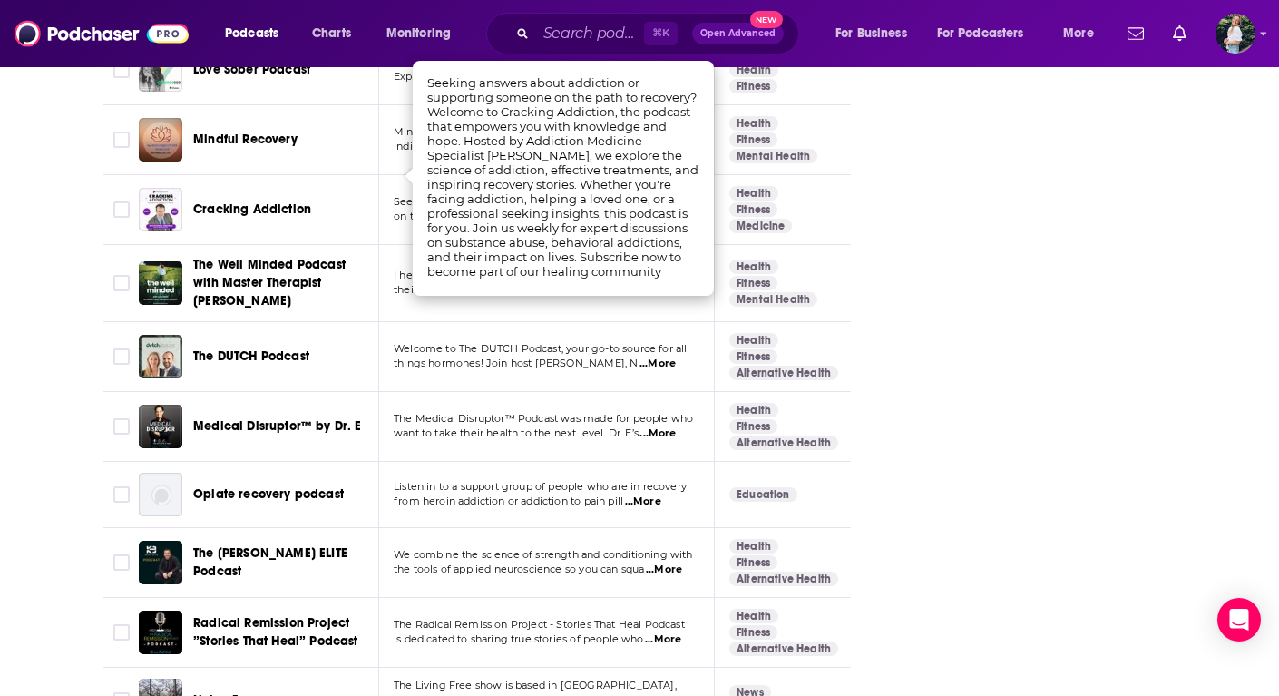
click at [234, 201] on span "Cracking Addiction" at bounding box center [252, 208] width 118 height 15
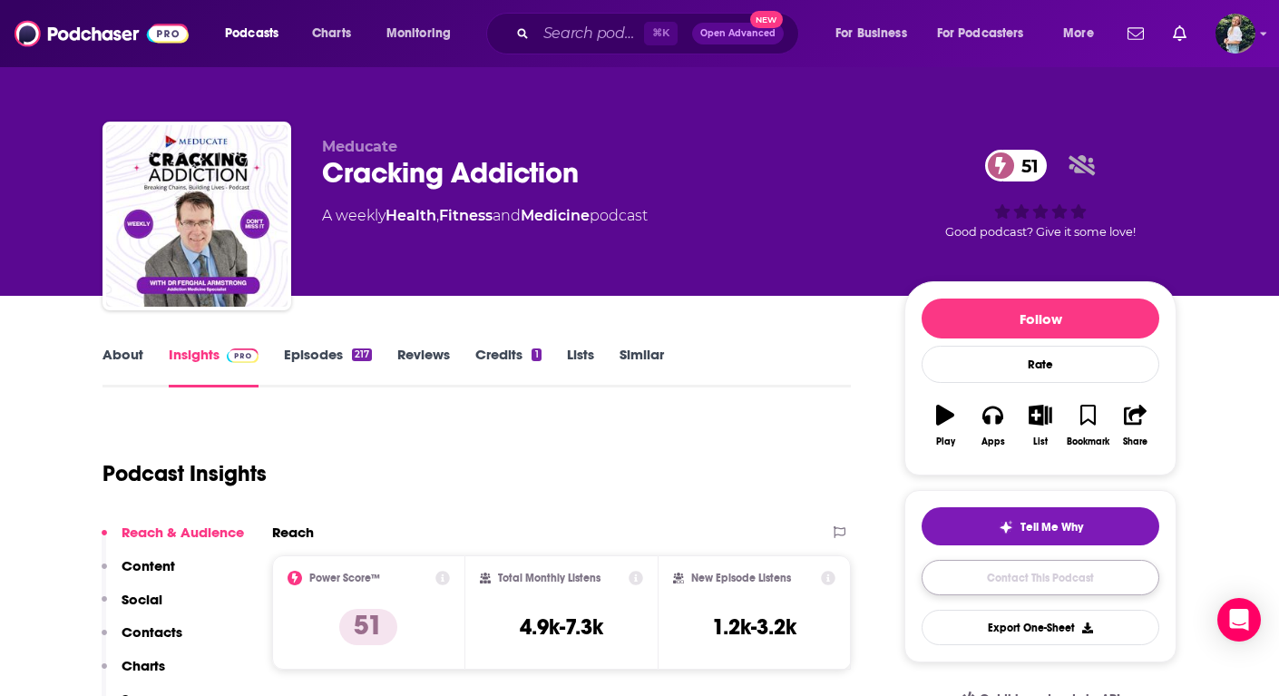
click at [967, 584] on link "Contact This Podcast" at bounding box center [1041, 577] width 238 height 35
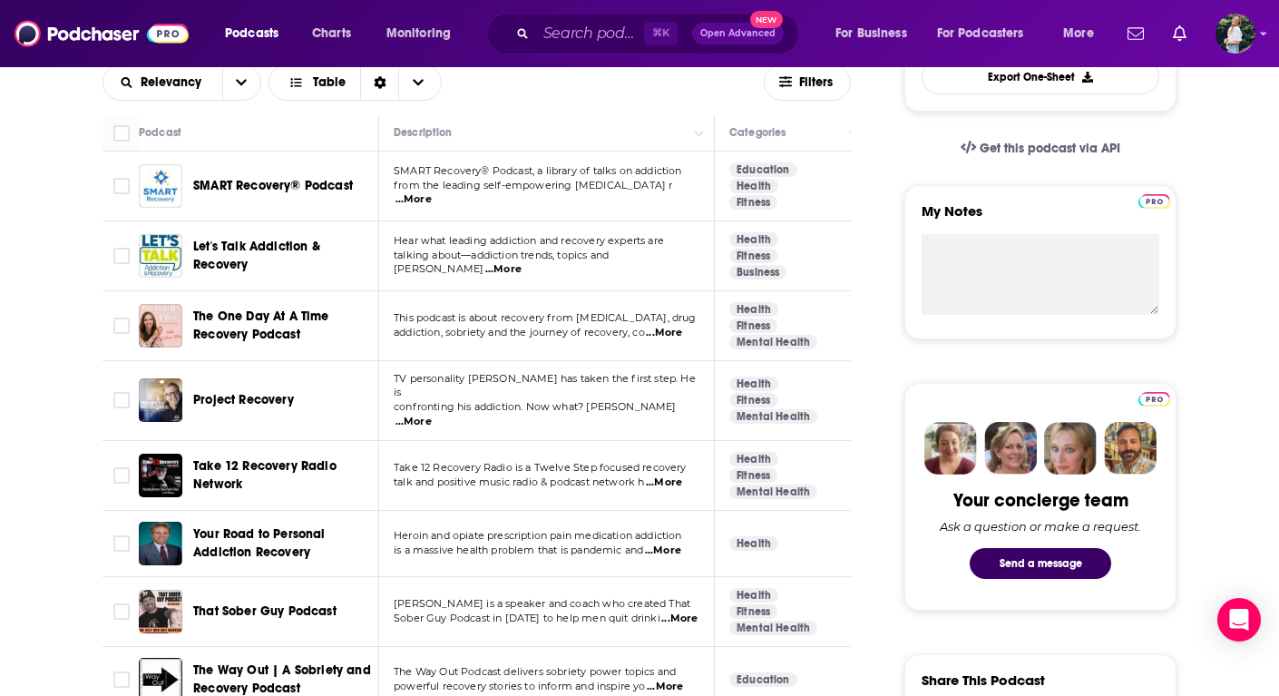
click at [674, 339] on span "...More" at bounding box center [664, 333] width 36 height 15
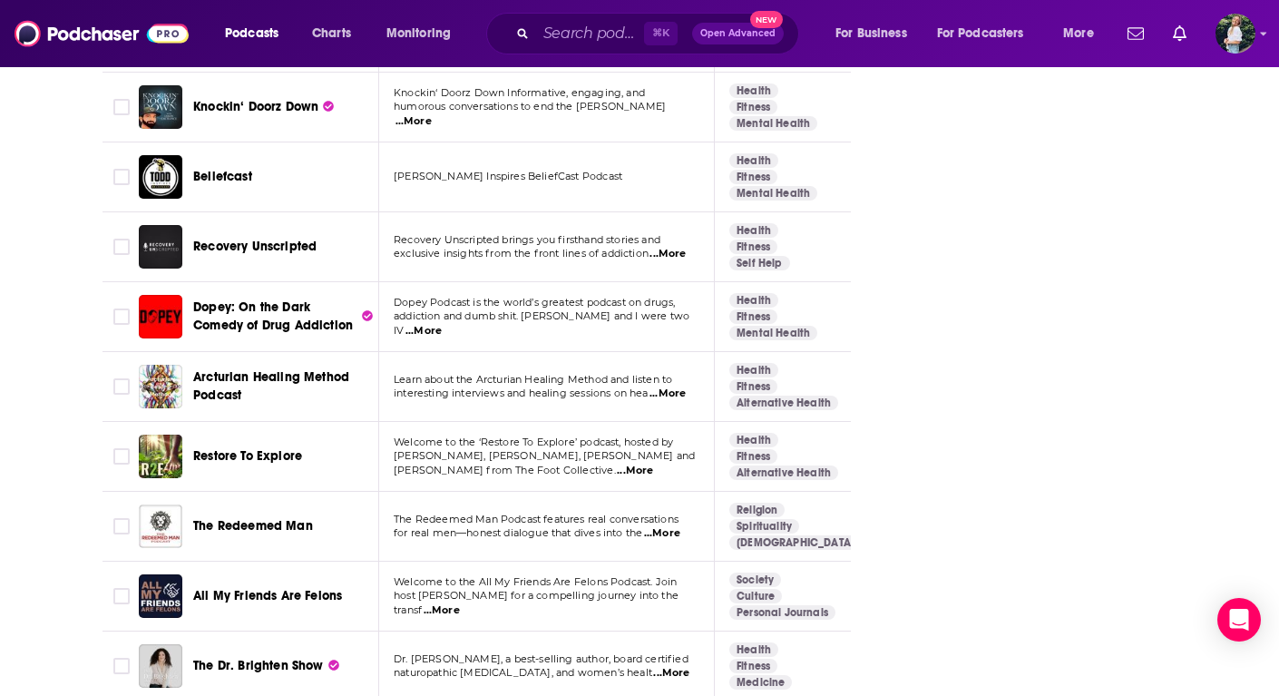
click at [657, 666] on span "...More" at bounding box center [671, 673] width 36 height 15
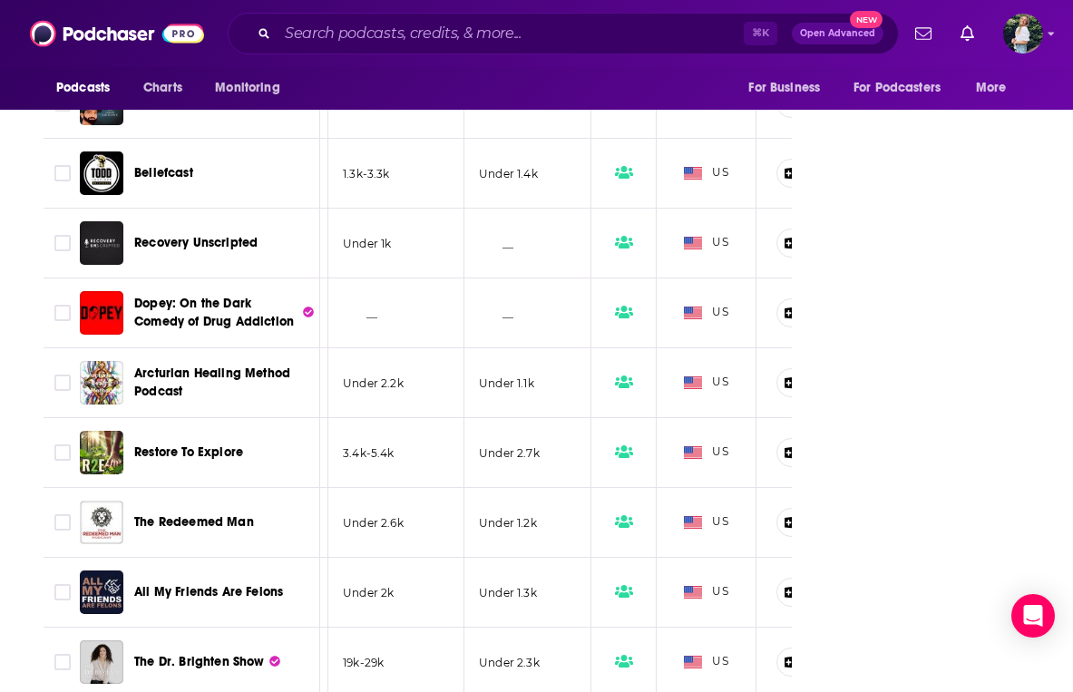
scroll to position [0, 553]
